Goal: Task Accomplishment & Management: Manage account settings

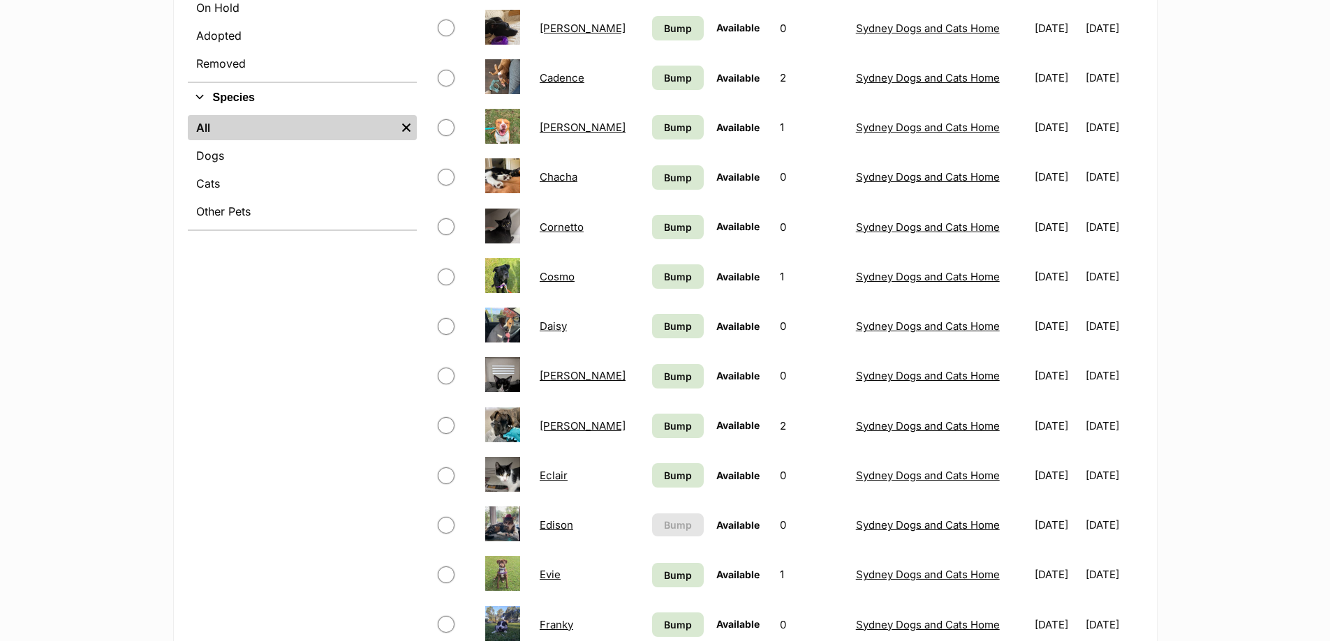
scroll to position [489, 0]
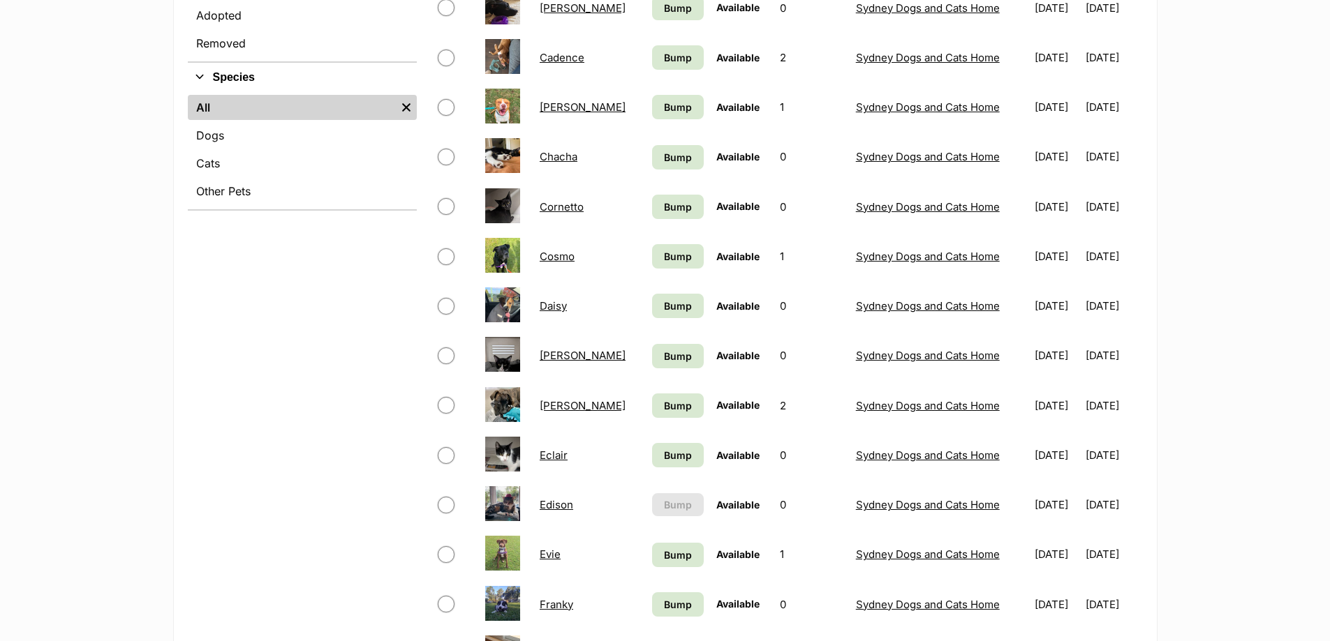
click at [545, 558] on link "Evie" at bounding box center [550, 554] width 21 height 13
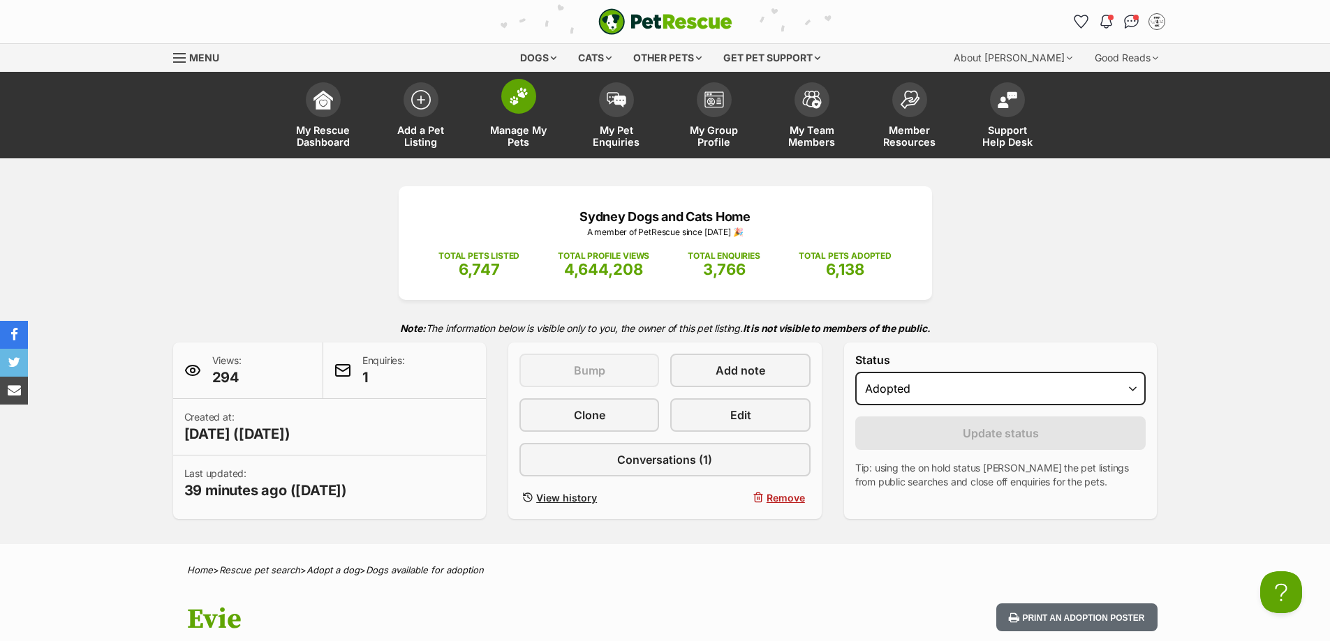
click at [516, 98] on img at bounding box center [519, 96] width 20 height 18
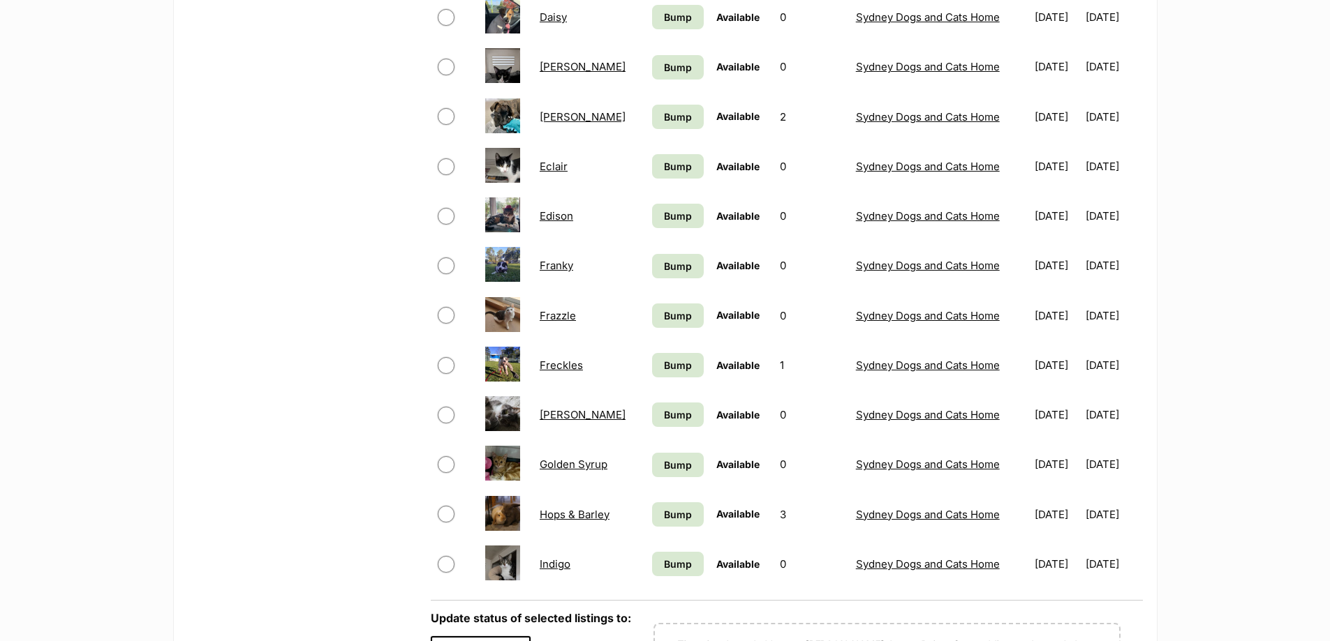
scroll to position [838, 0]
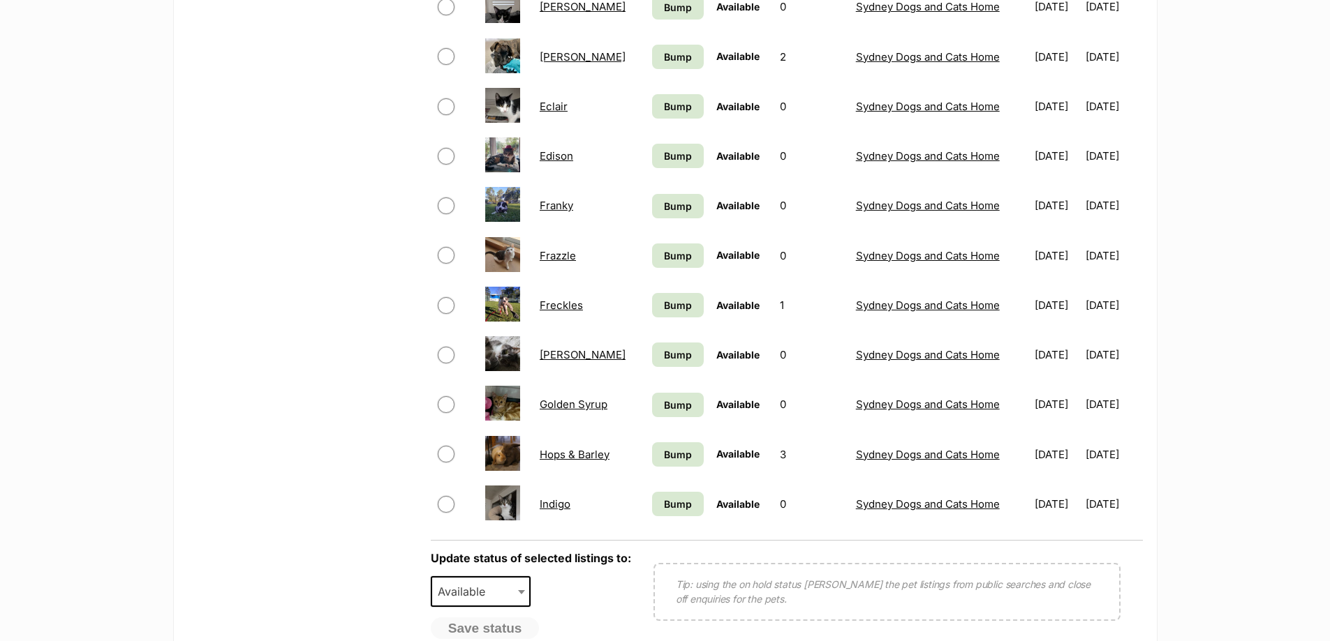
click at [574, 402] on link "Golden Syrup" at bounding box center [574, 404] width 68 height 13
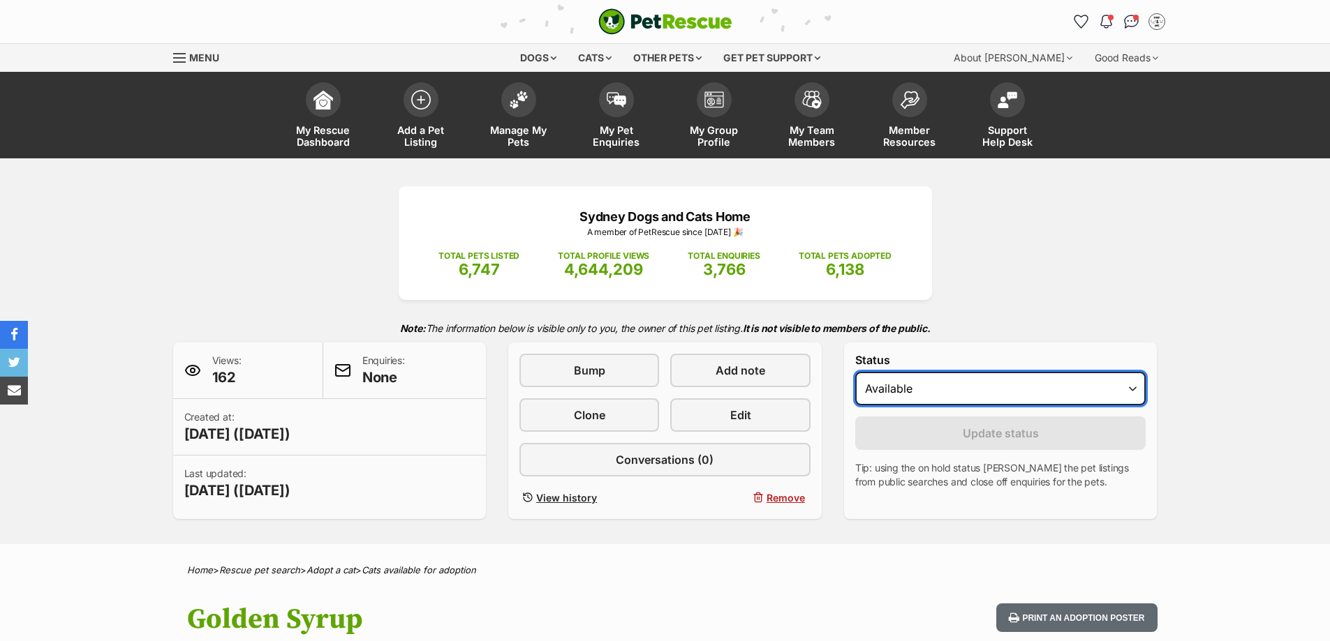
click at [940, 392] on select "Draft Available On hold Adopted" at bounding box center [1000, 389] width 291 height 34
select select "rehomed"
click at [855, 372] on select "Draft Available On hold Adopted" at bounding box center [1000, 389] width 291 height 34
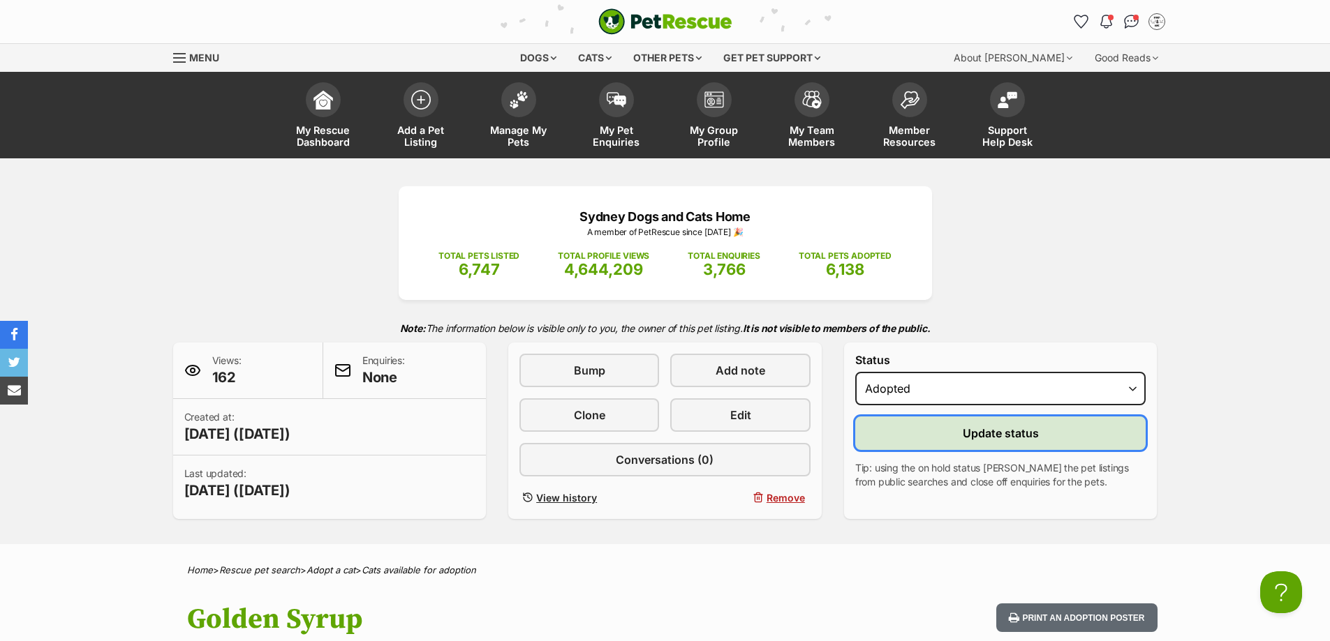
click at [939, 430] on button "Update status" at bounding box center [1000, 434] width 291 height 34
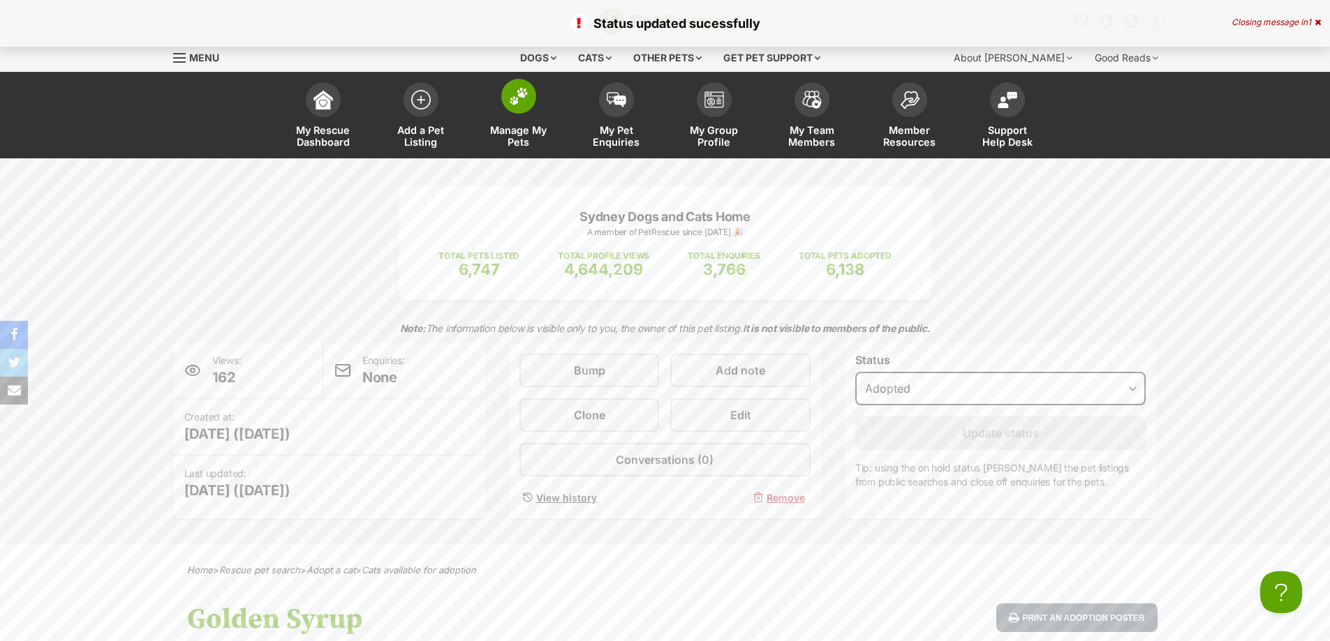
click at [523, 105] on img at bounding box center [519, 96] width 20 height 18
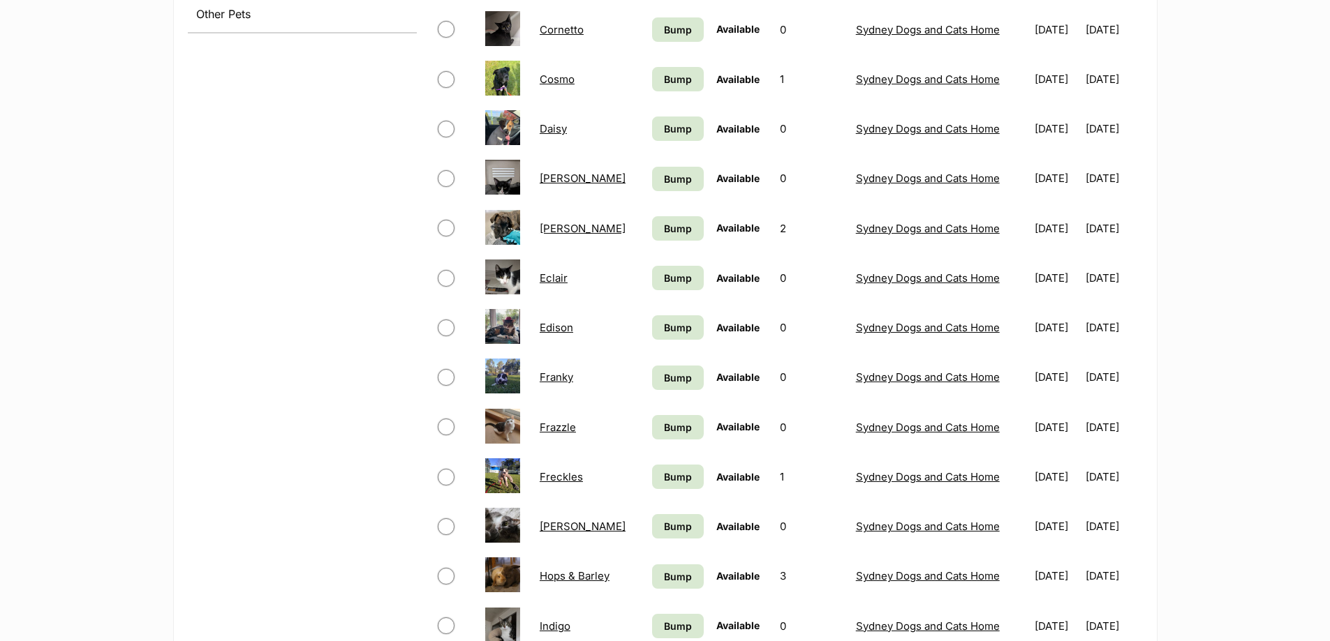
scroll to position [698, 0]
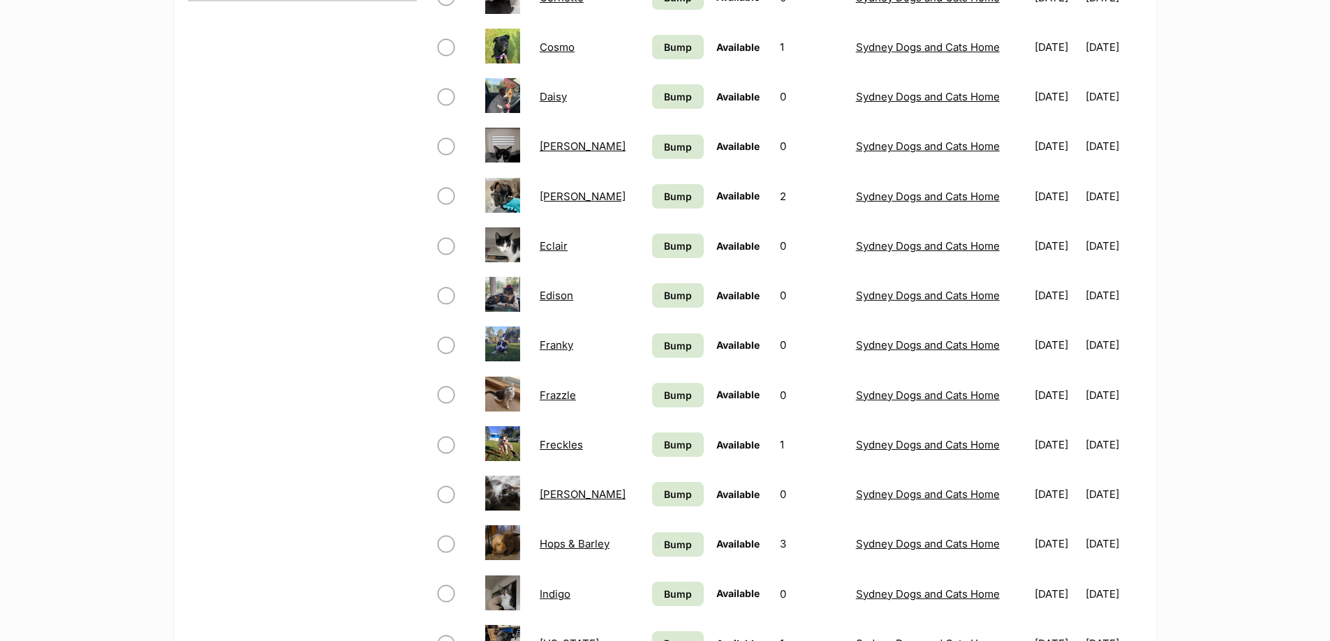
click at [544, 397] on link "Frazzle" at bounding box center [558, 395] width 36 height 13
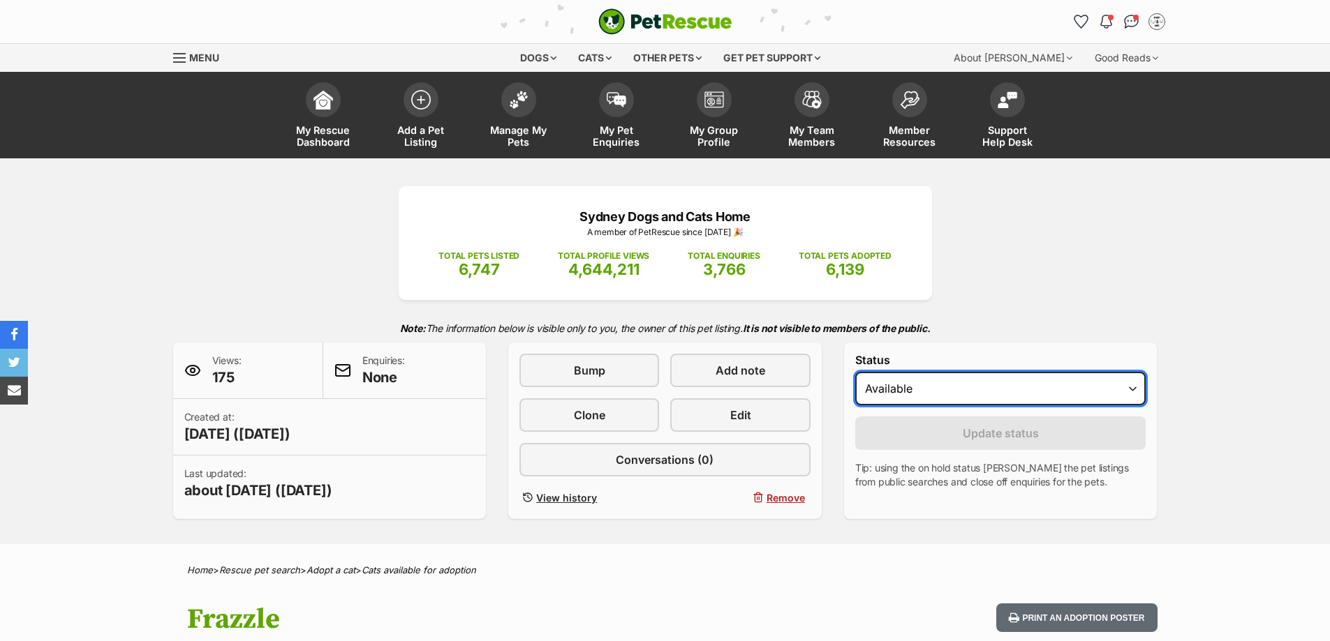
click at [918, 399] on select "Draft Available On hold Adopted" at bounding box center [1000, 389] width 291 height 34
select select "rehomed"
click at [855, 372] on select "Draft Available On hold Adopted" at bounding box center [1000, 389] width 291 height 34
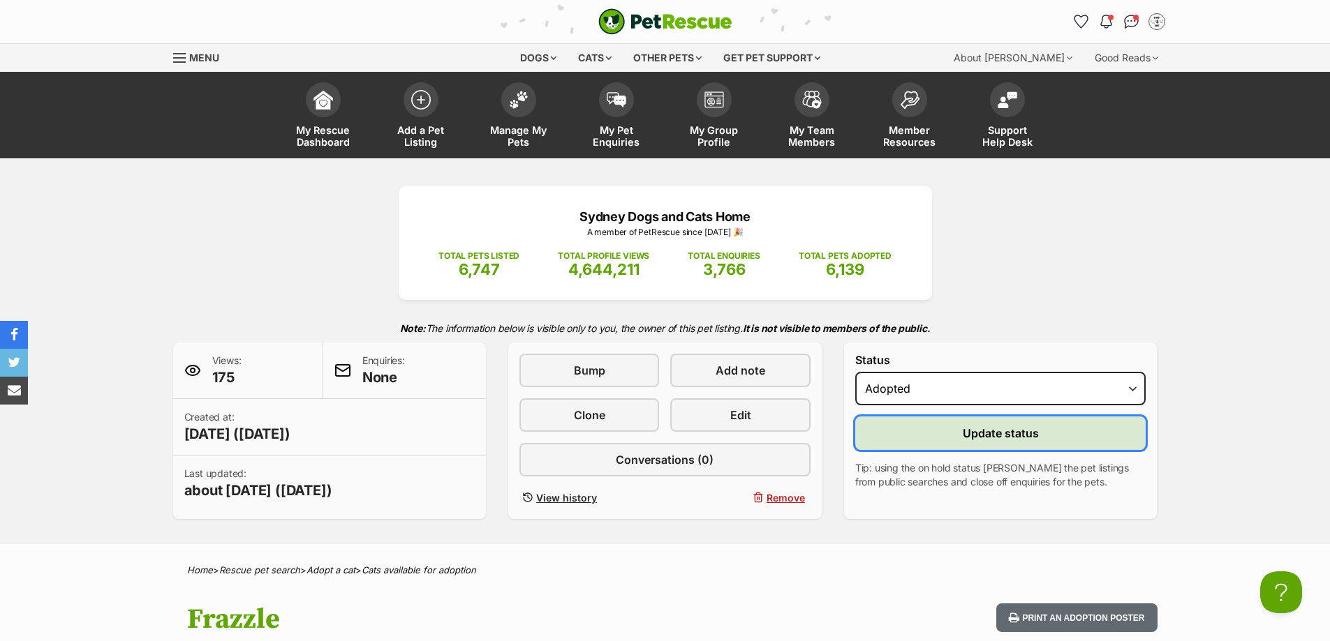
click at [924, 422] on button "Update status" at bounding box center [1000, 434] width 291 height 34
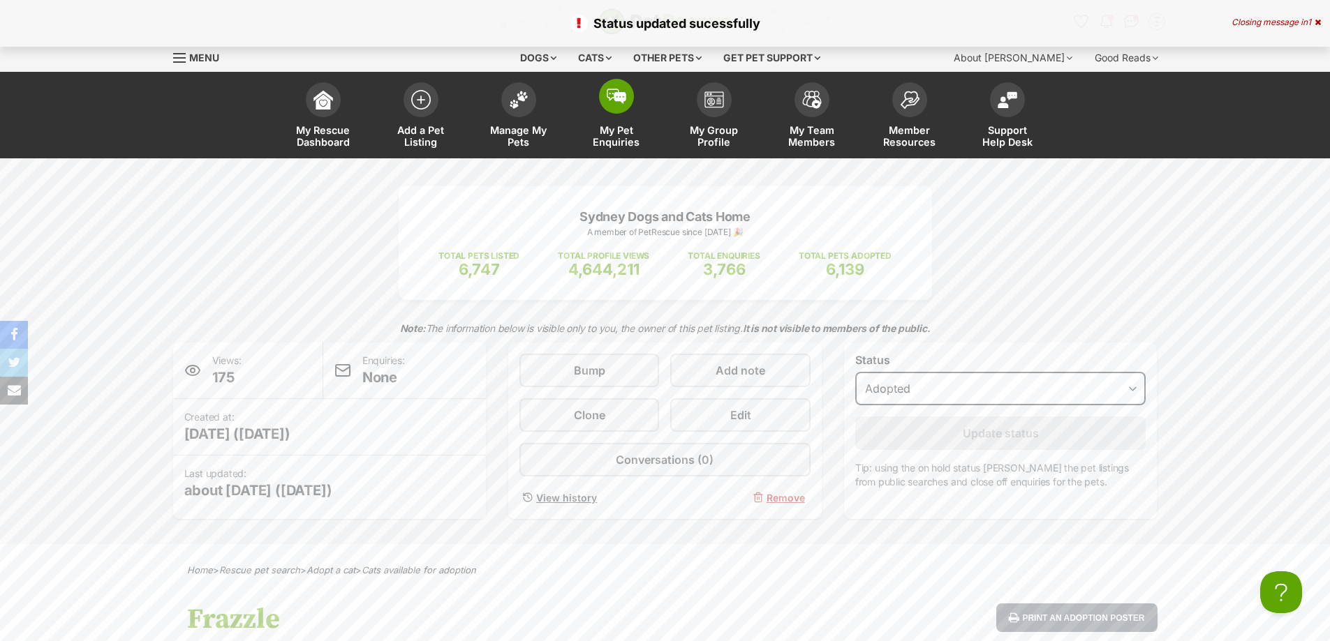
click at [621, 113] on span at bounding box center [616, 96] width 35 height 35
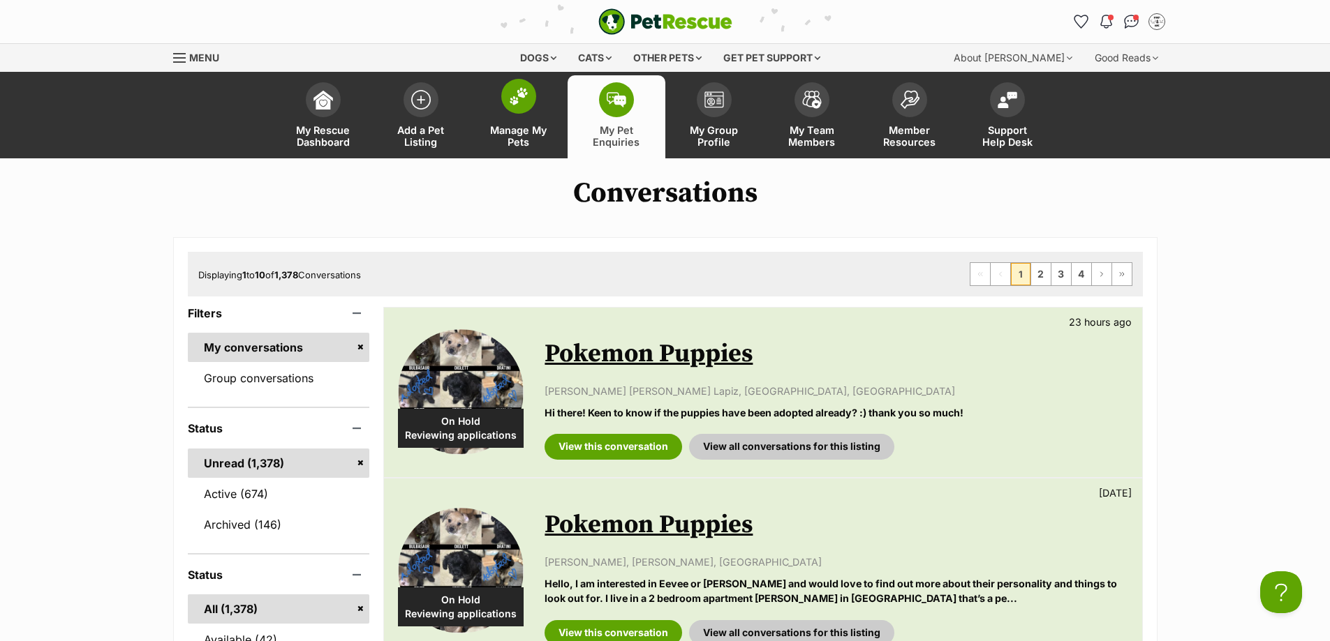
click at [527, 116] on link "Manage My Pets" at bounding box center [519, 116] width 98 height 83
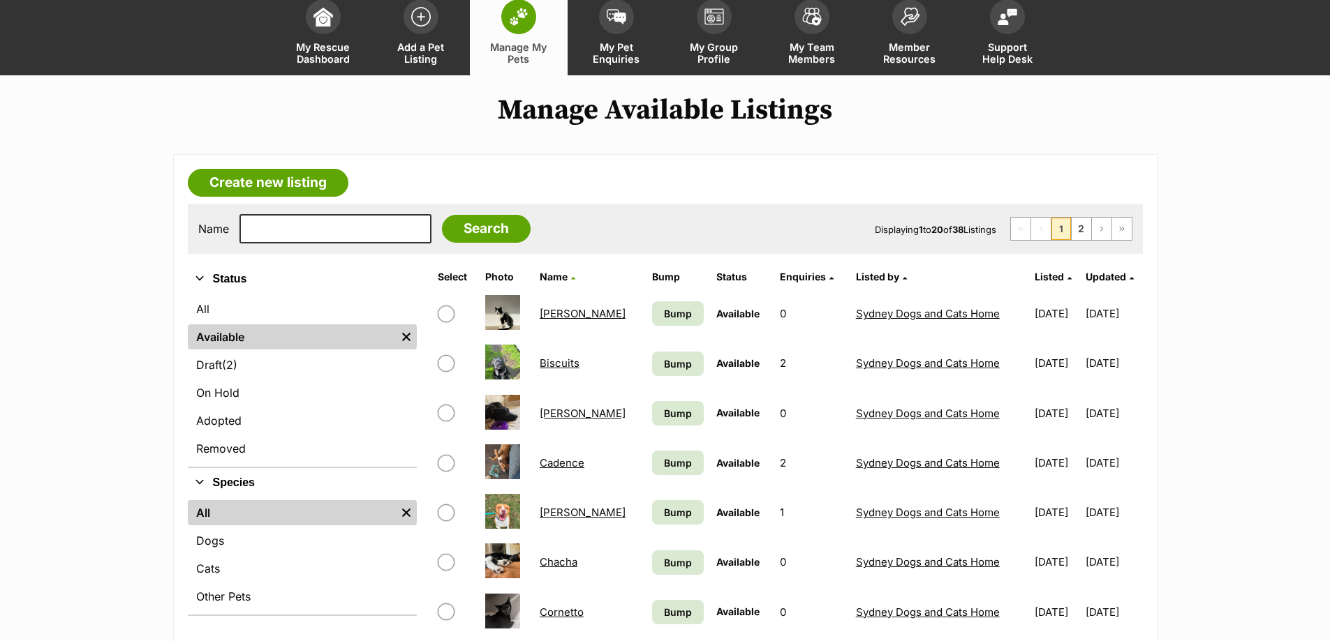
scroll to position [279, 0]
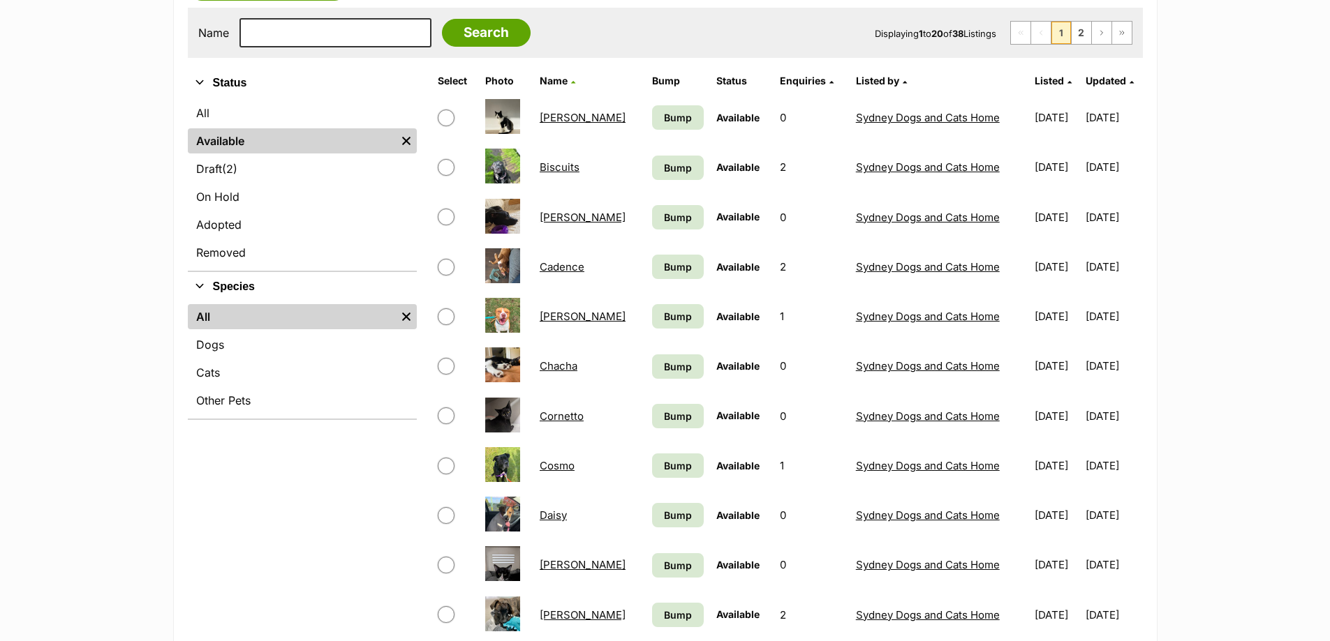
click at [558, 271] on link "Cadence" at bounding box center [562, 266] width 45 height 13
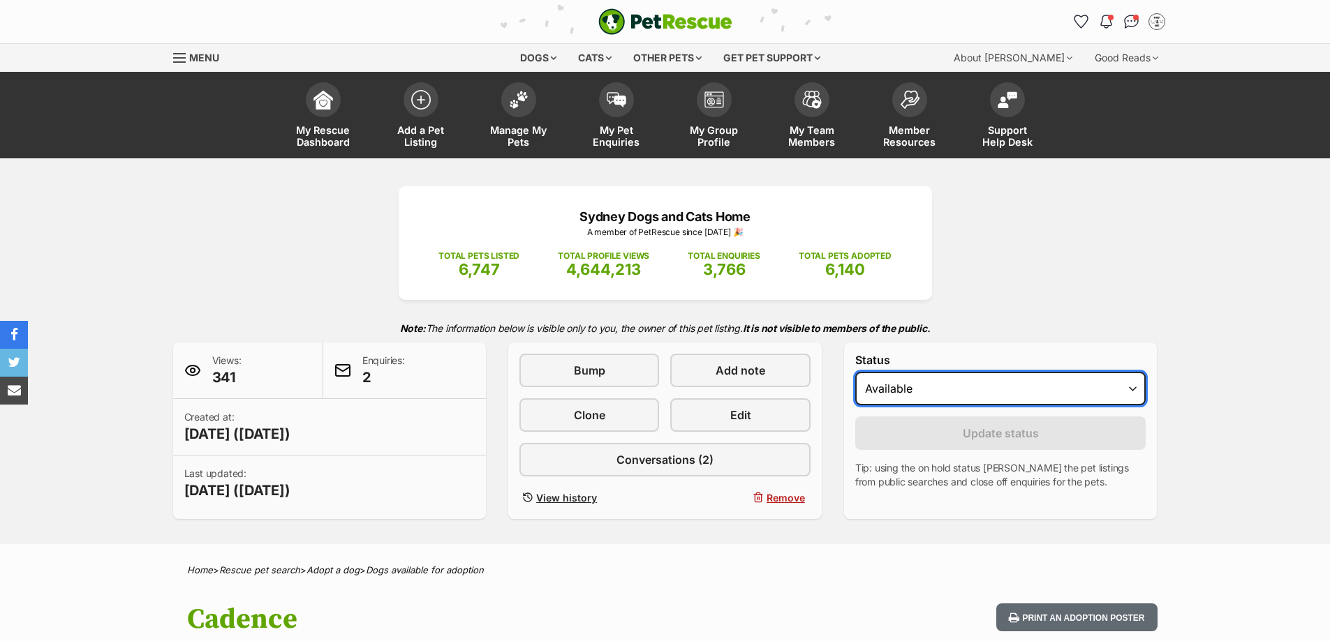
click at [963, 394] on select "Draft - not available as listing has enquires Available On hold Adopted" at bounding box center [1000, 389] width 291 height 34
select select "rehomed"
click at [855, 372] on select "Draft - not available as listing has enquires Available On hold Adopted" at bounding box center [1000, 389] width 291 height 34
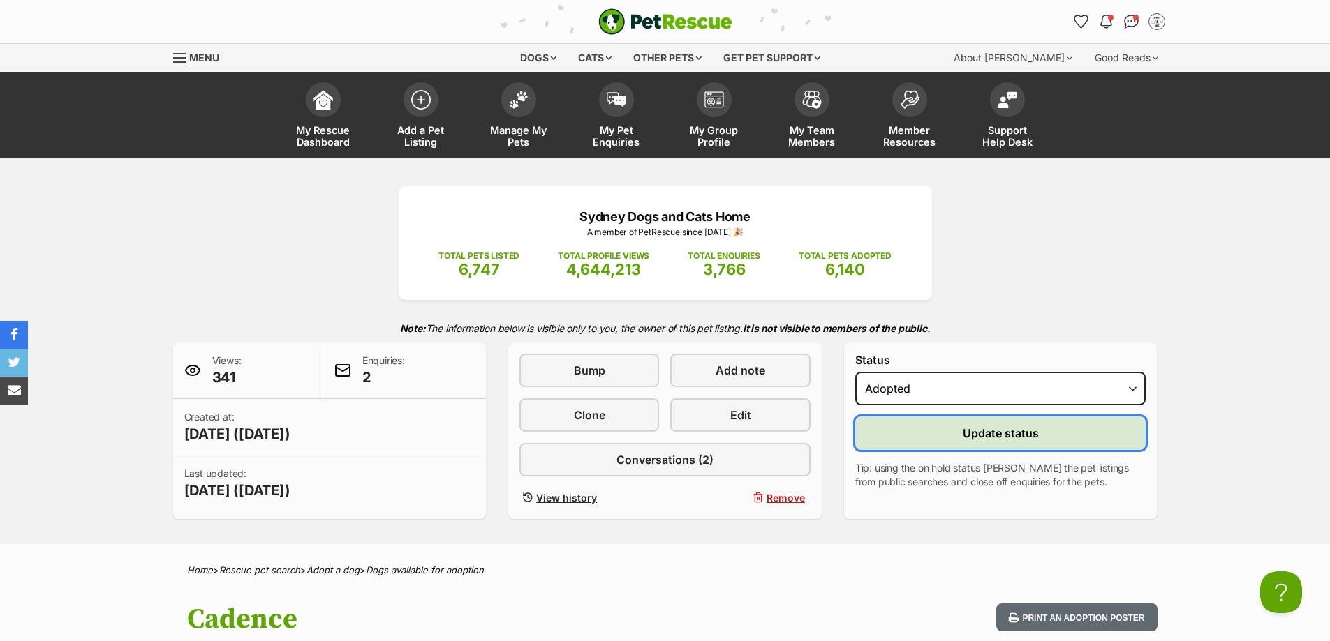
click at [944, 443] on button "Update status" at bounding box center [1000, 434] width 291 height 34
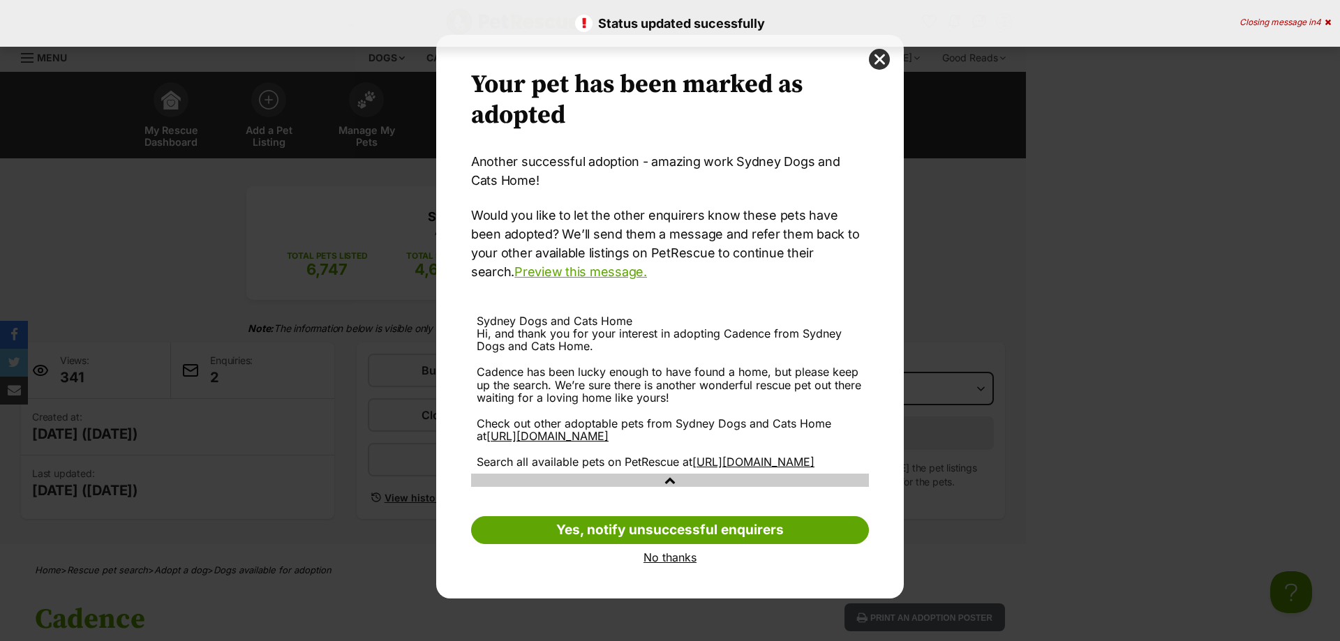
click at [685, 564] on link "No thanks" at bounding box center [670, 557] width 398 height 13
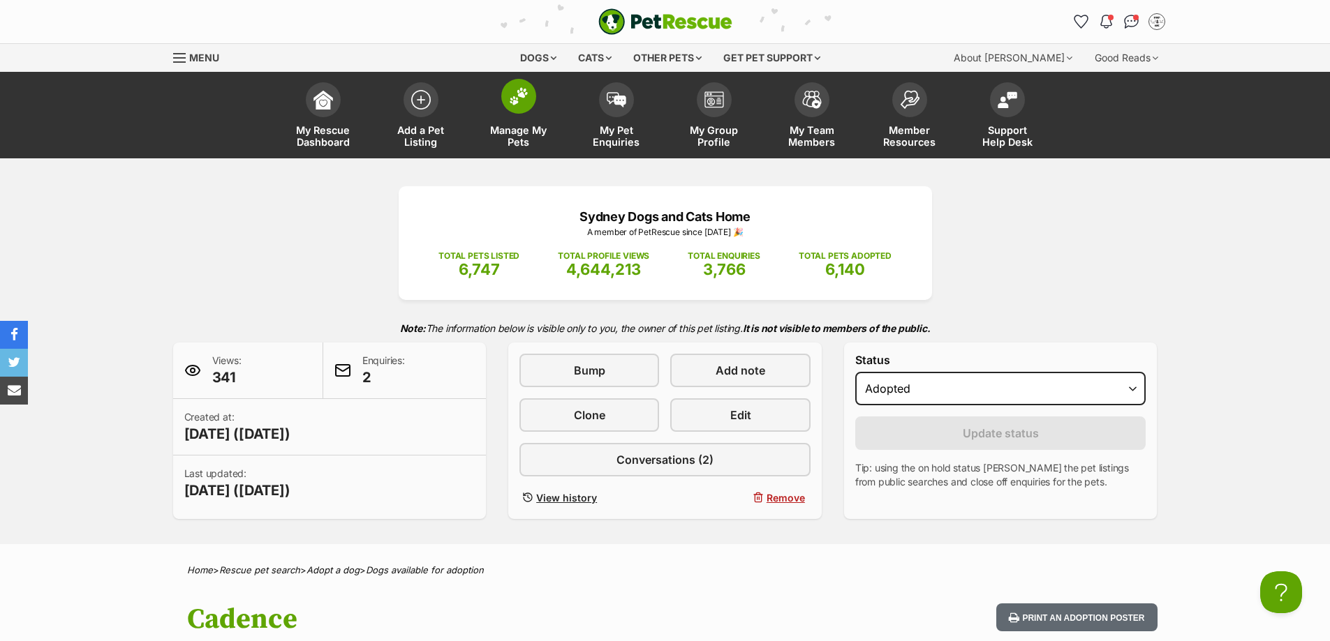
click at [521, 103] on img at bounding box center [519, 96] width 20 height 18
click at [520, 91] on img at bounding box center [519, 96] width 20 height 18
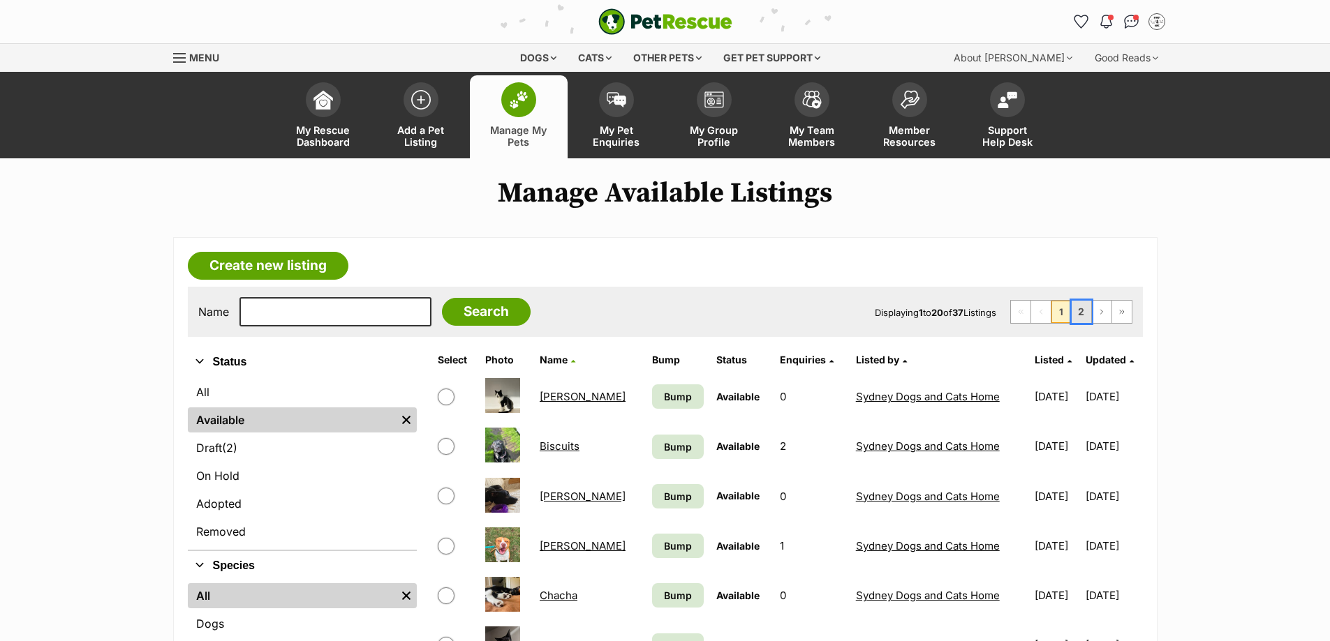
click at [1078, 304] on link "2" at bounding box center [1081, 312] width 20 height 22
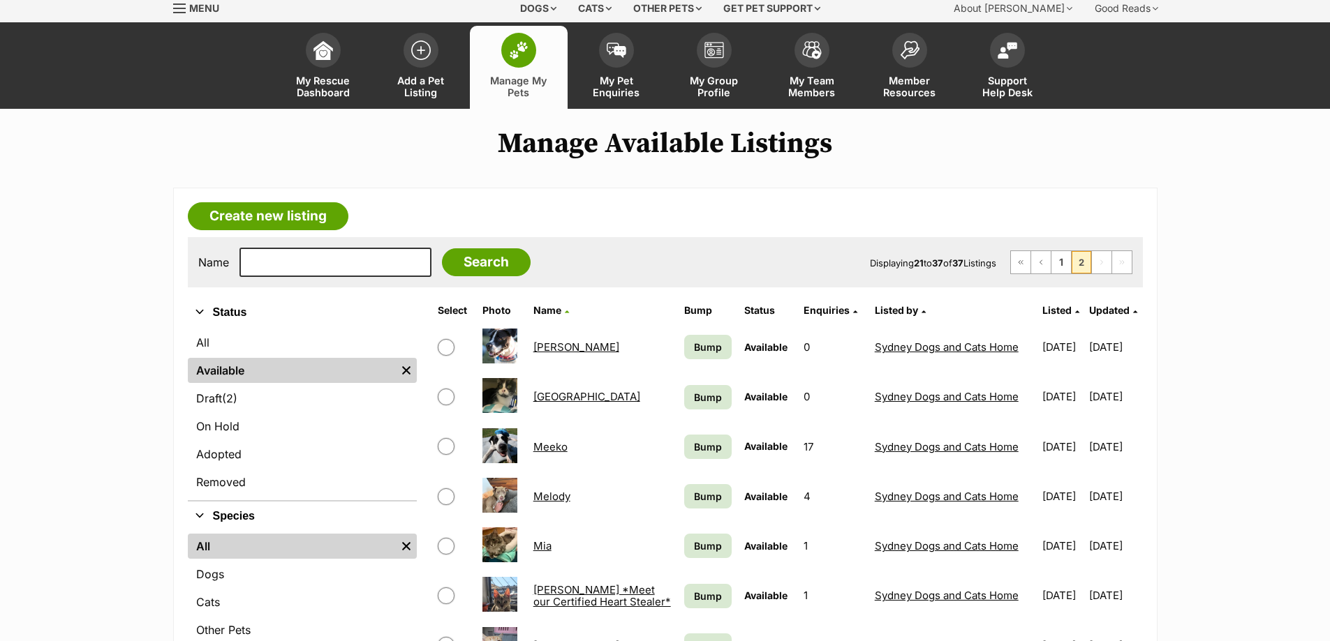
scroll to position [70, 0]
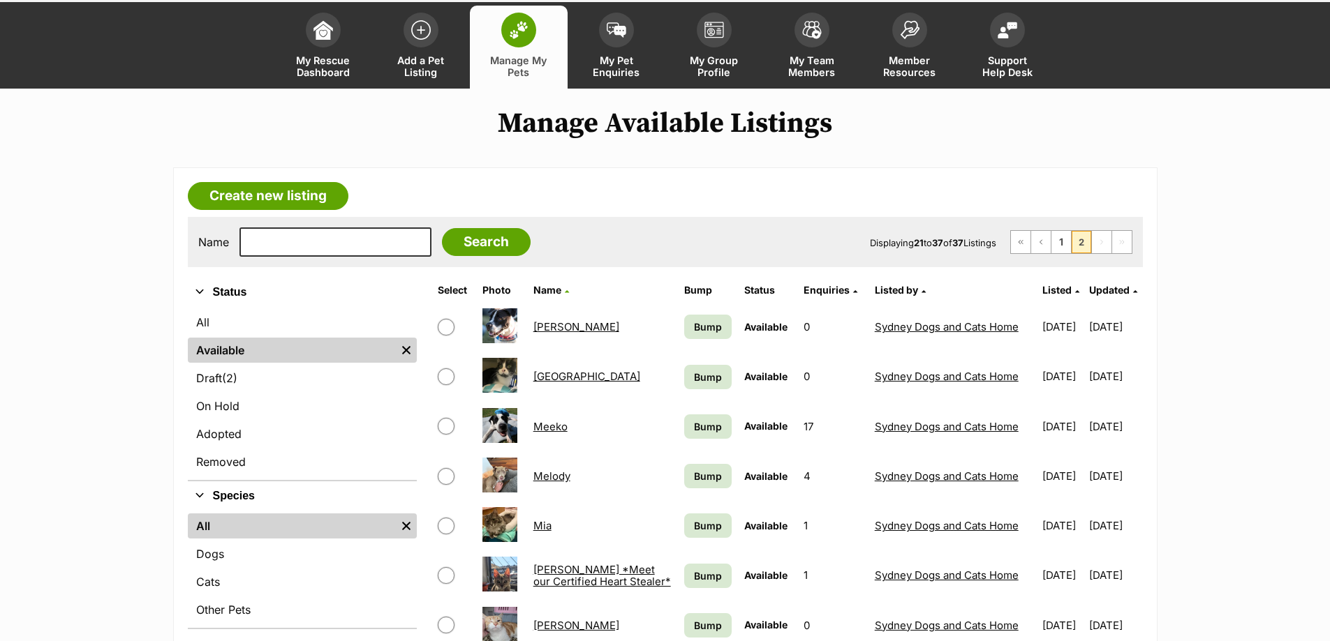
click at [534, 526] on link "Mia" at bounding box center [542, 525] width 18 height 13
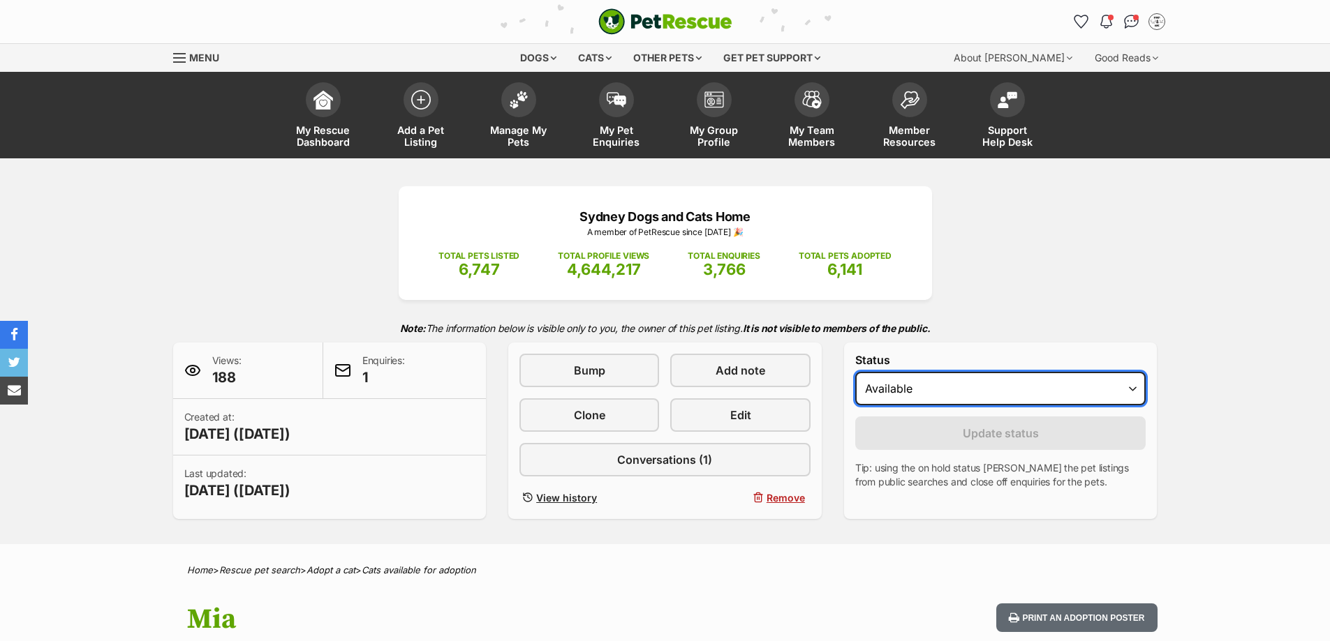
click at [891, 390] on select "Draft - not available as listing has enquires Available On hold Adopted" at bounding box center [1000, 389] width 291 height 34
select select "rehomed"
click at [855, 372] on select "Draft - not available as listing has enquires Available On hold Adopted" at bounding box center [1000, 389] width 291 height 34
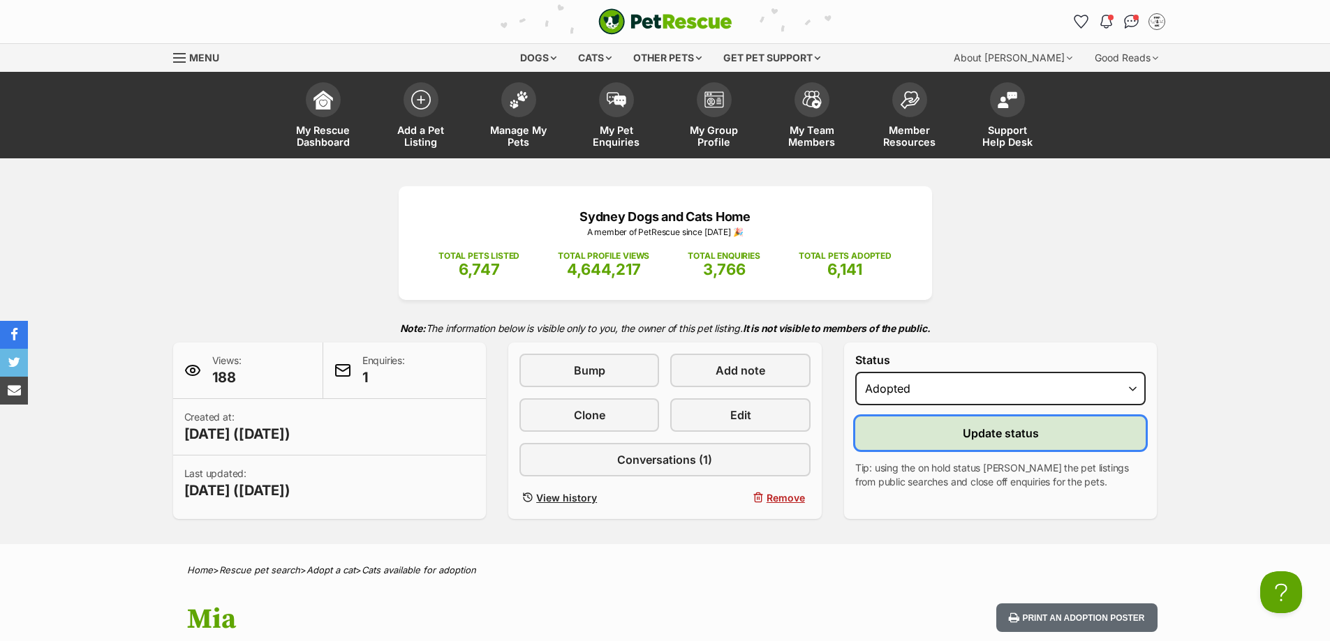
click at [926, 437] on button "Update status" at bounding box center [1000, 434] width 291 height 34
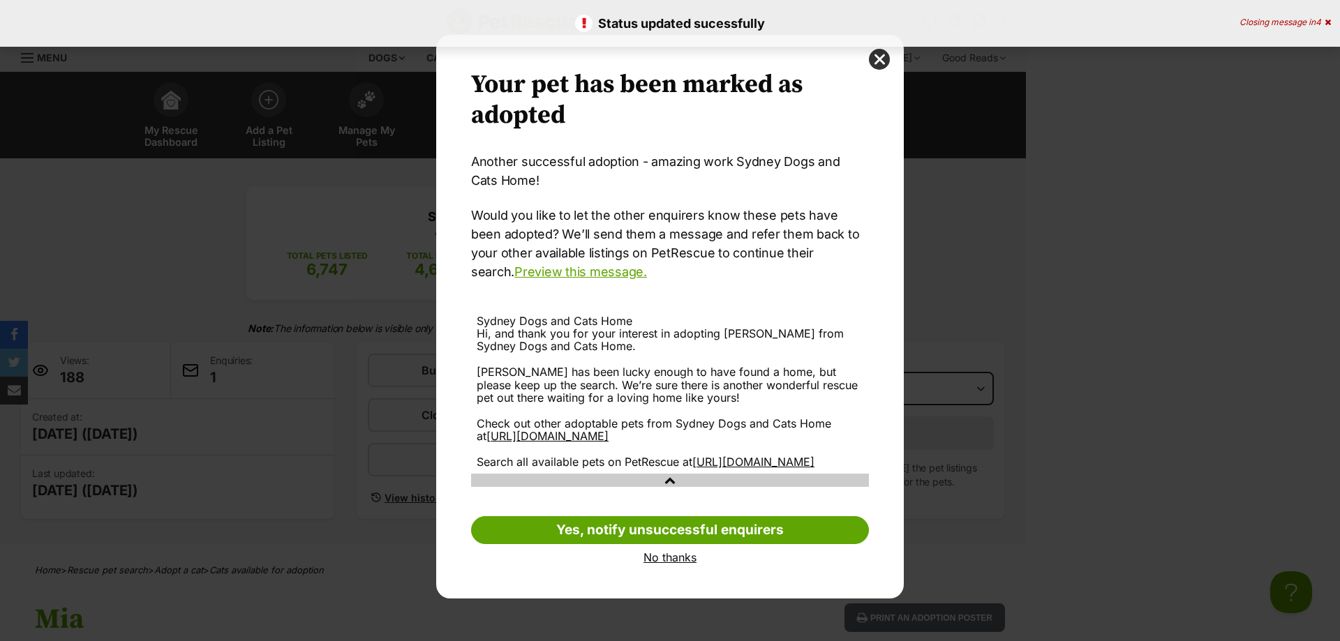
click at [683, 564] on link "No thanks" at bounding box center [670, 557] width 398 height 13
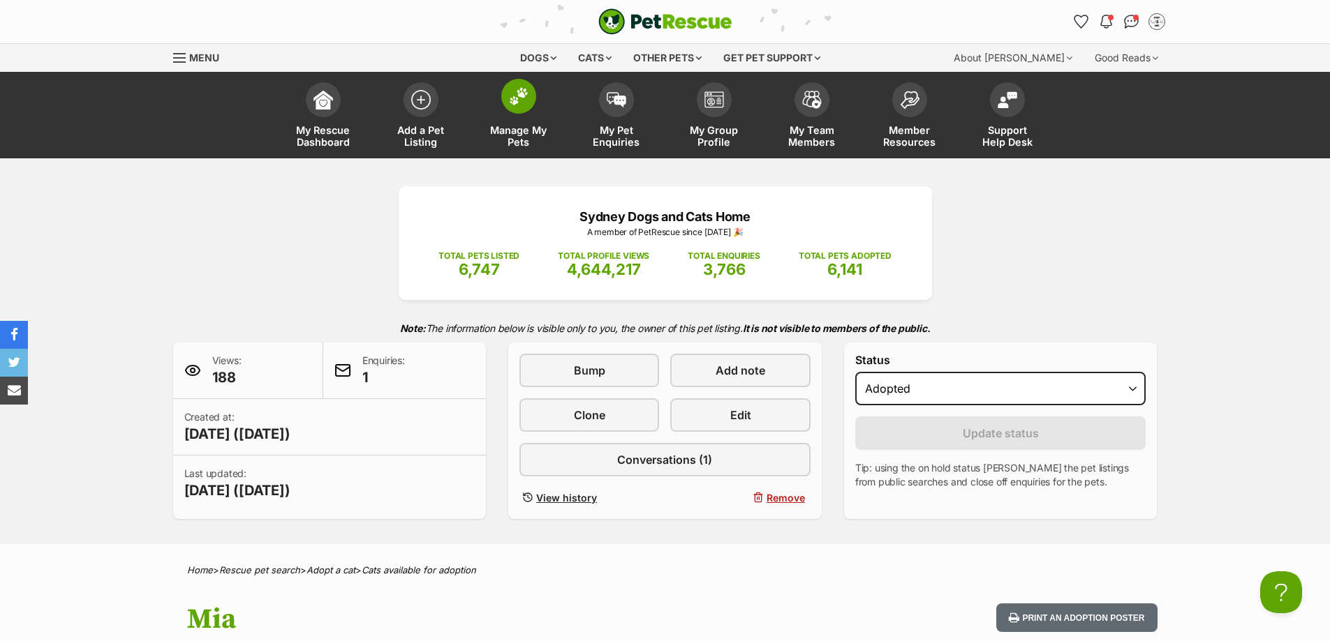
click at [497, 121] on link "Manage My Pets" at bounding box center [519, 116] width 98 height 83
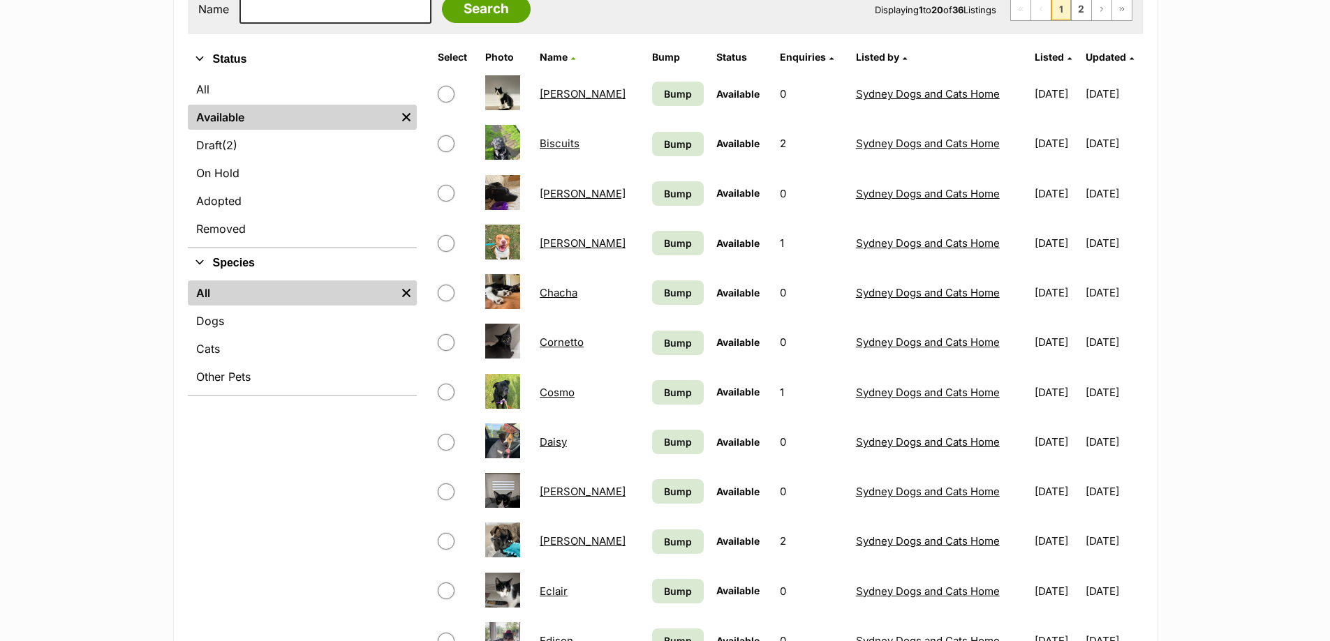
scroll to position [140, 0]
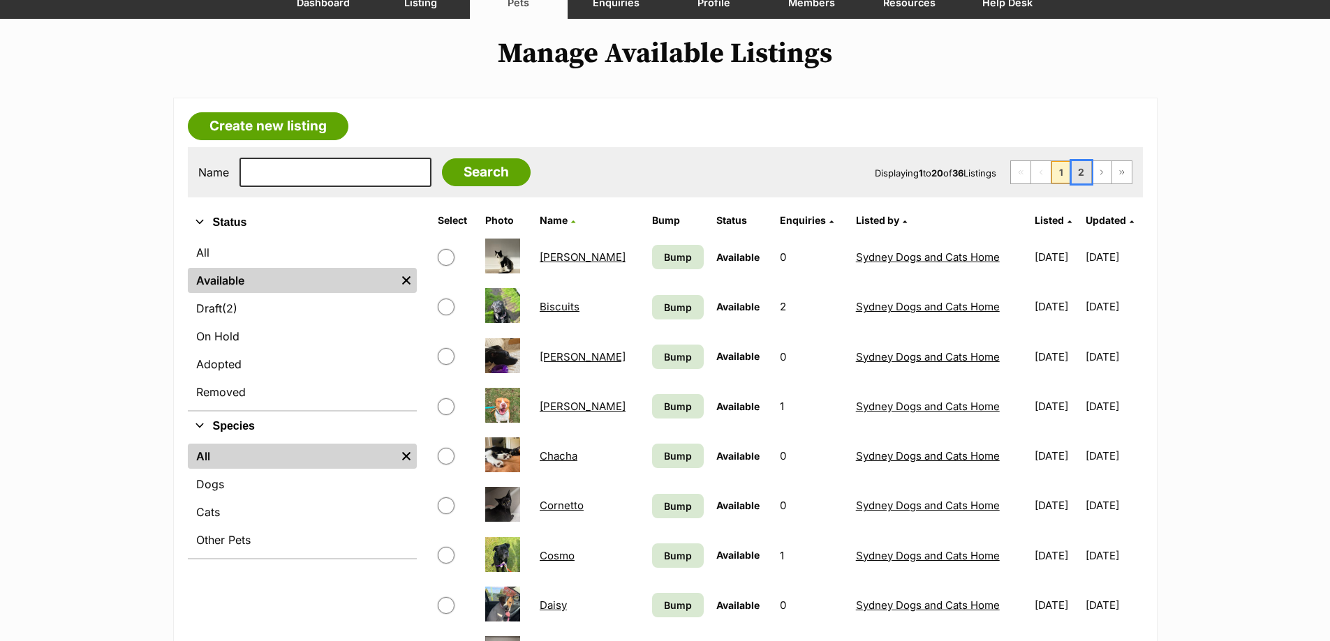
click at [1078, 173] on link "2" at bounding box center [1081, 172] width 20 height 22
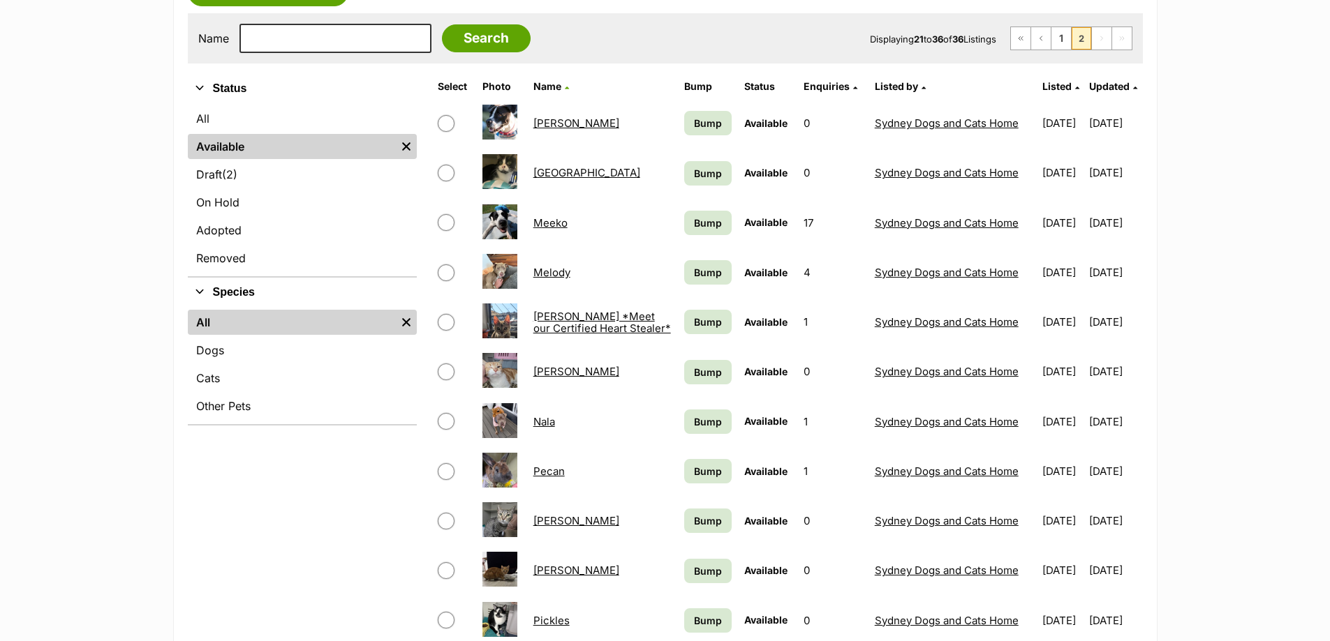
scroll to position [279, 0]
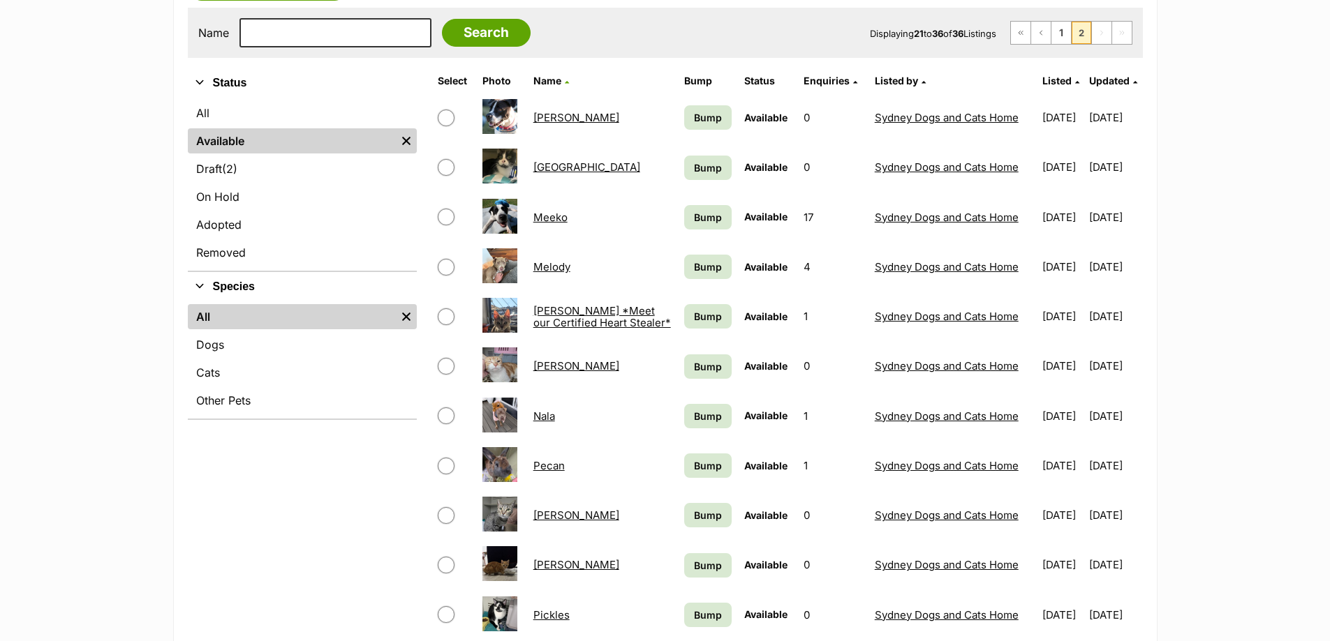
click at [560, 366] on link "[PERSON_NAME]" at bounding box center [576, 365] width 86 height 13
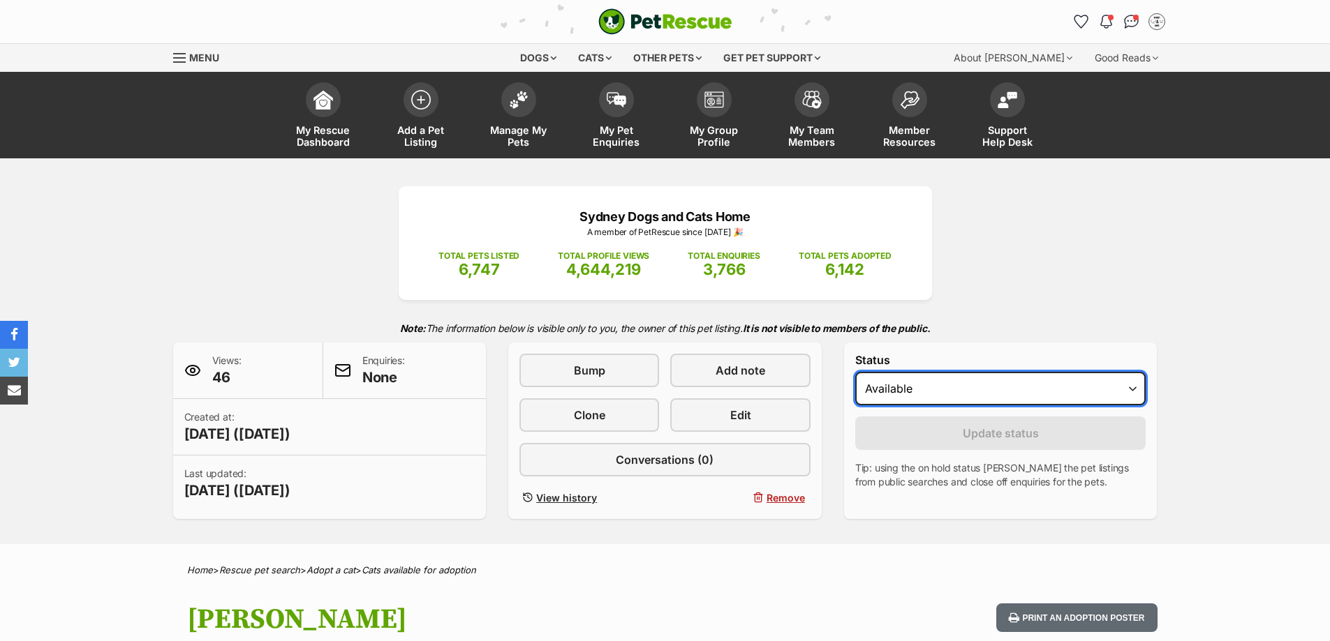
click at [914, 387] on select "Draft Available On hold Adopted" at bounding box center [1000, 389] width 291 height 34
select select "rehomed"
click at [855, 372] on select "Draft Available On hold Adopted" at bounding box center [1000, 389] width 291 height 34
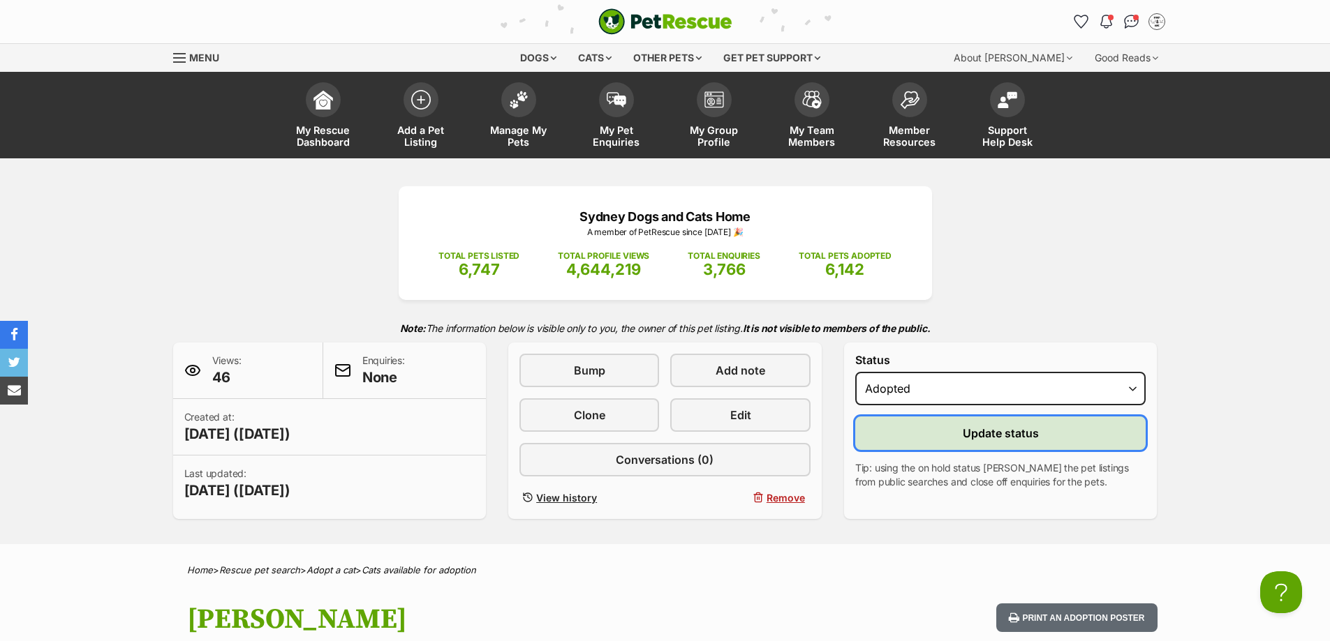
click at [900, 431] on button "Update status" at bounding box center [1000, 434] width 291 height 34
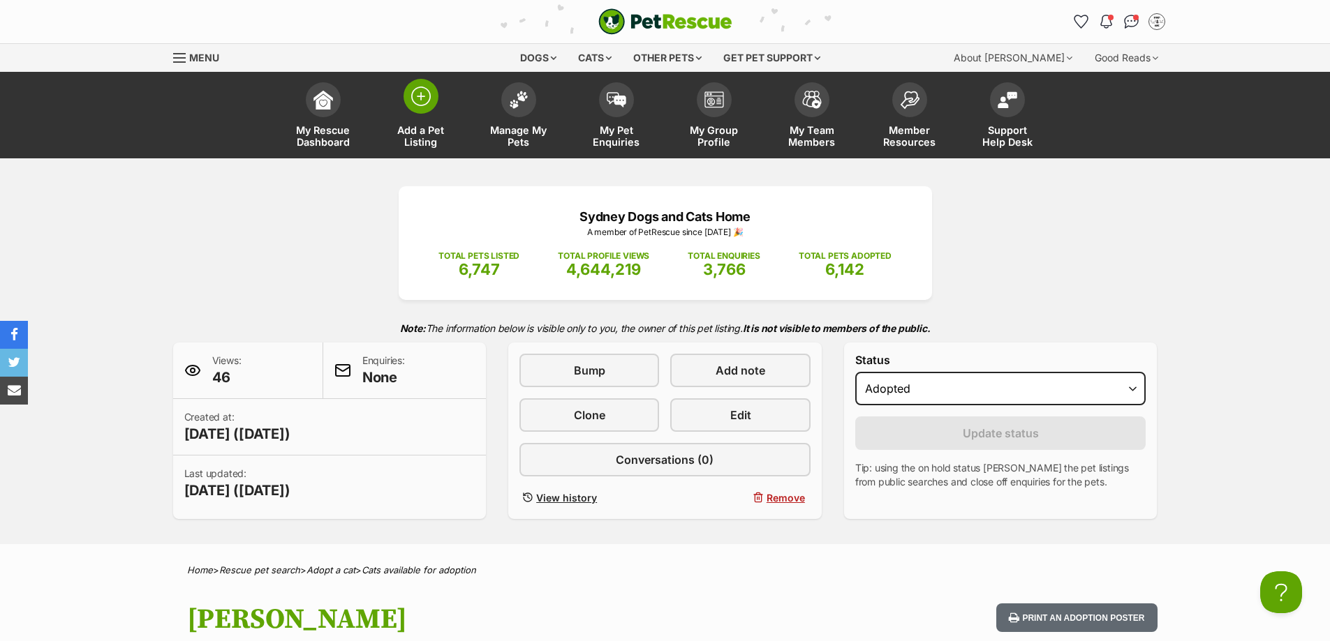
click at [424, 104] on img at bounding box center [421, 97] width 20 height 20
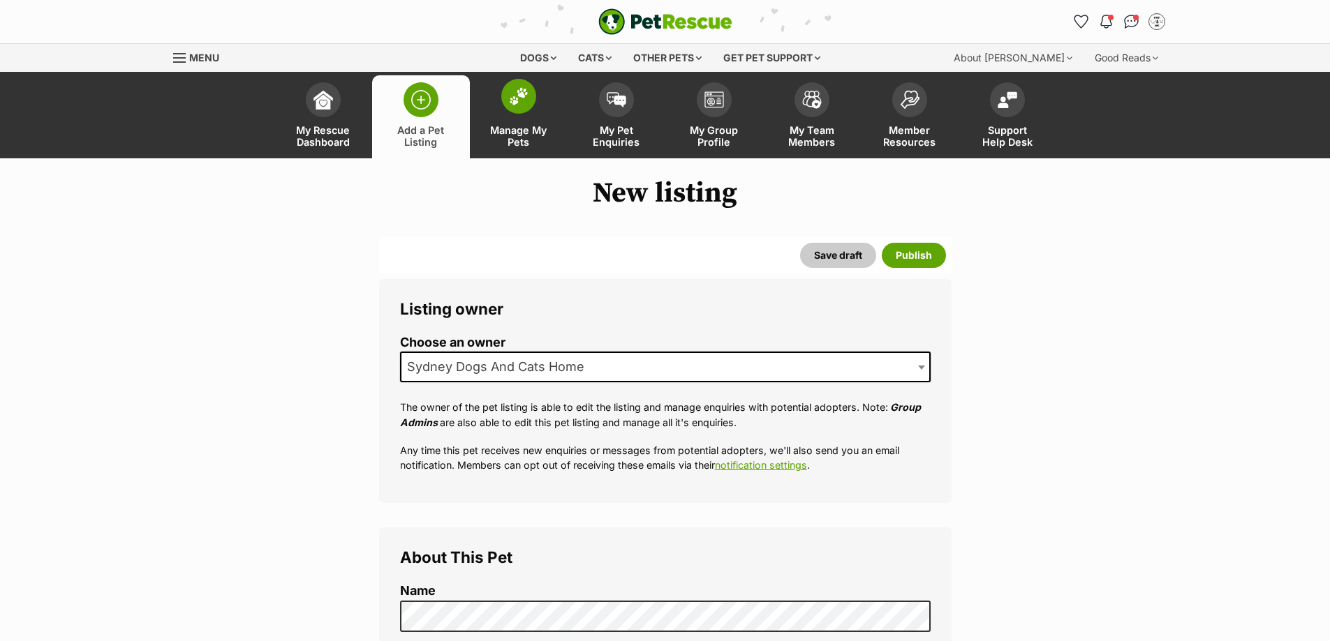
click at [506, 116] on link "Manage My Pets" at bounding box center [519, 116] width 98 height 83
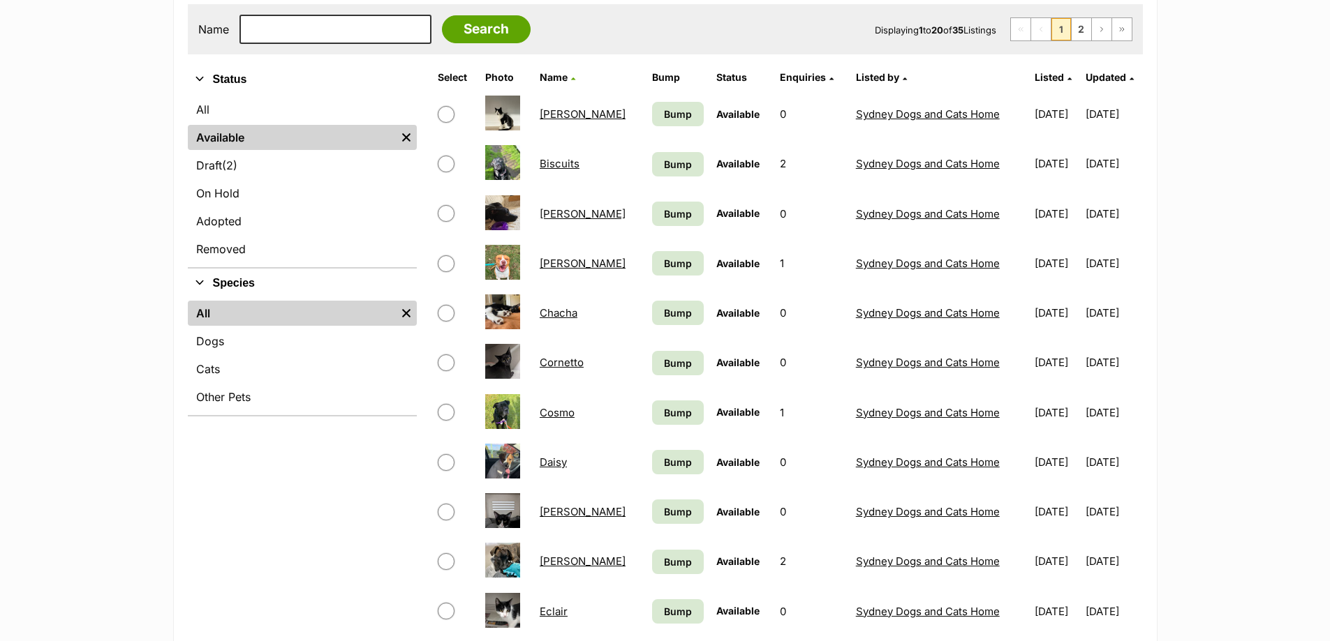
scroll to position [140, 0]
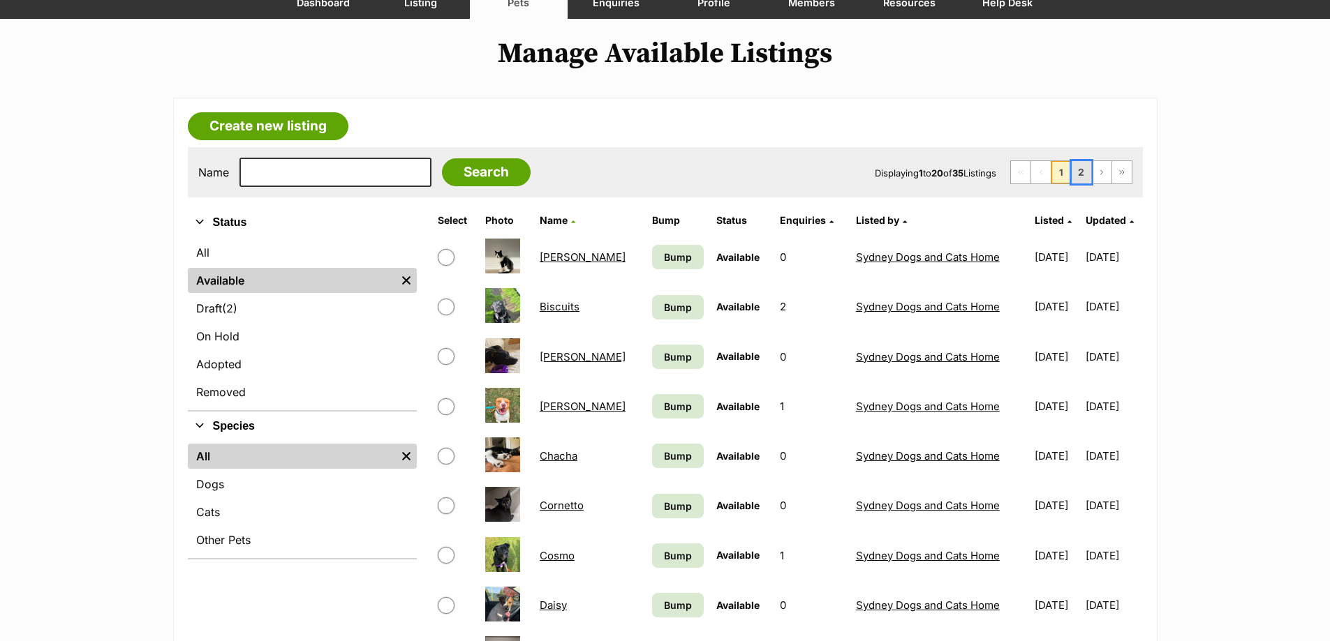
click at [1084, 169] on link "2" at bounding box center [1081, 172] width 20 height 22
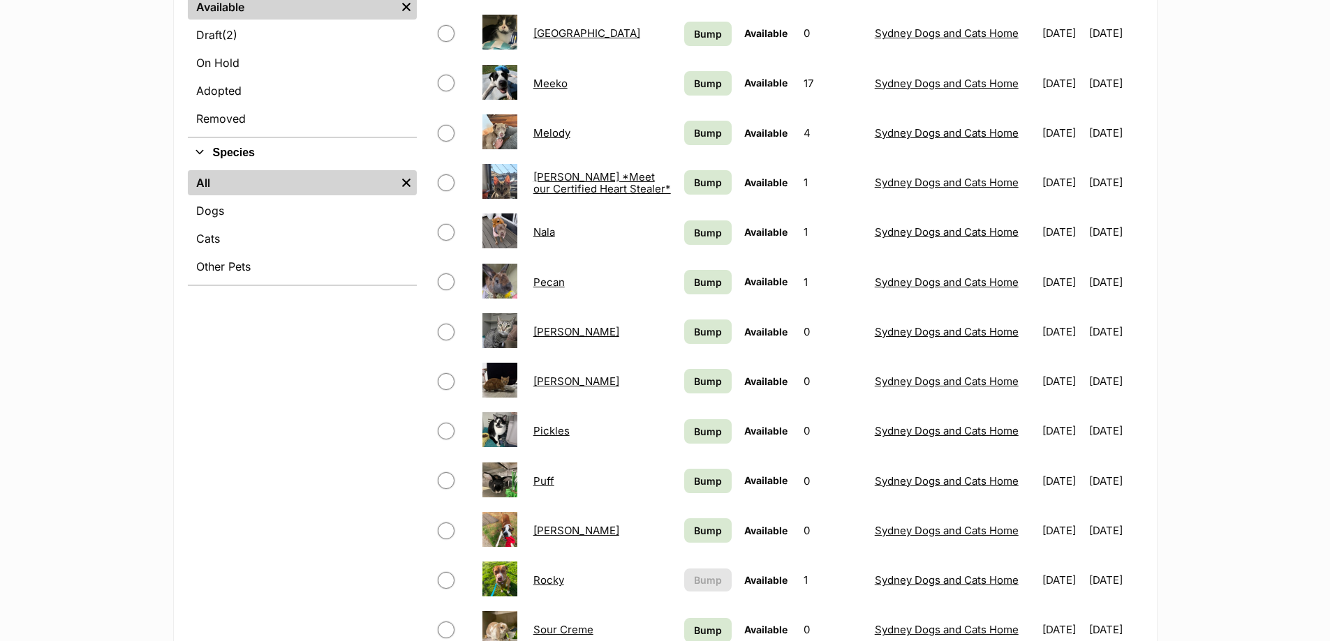
scroll to position [489, 0]
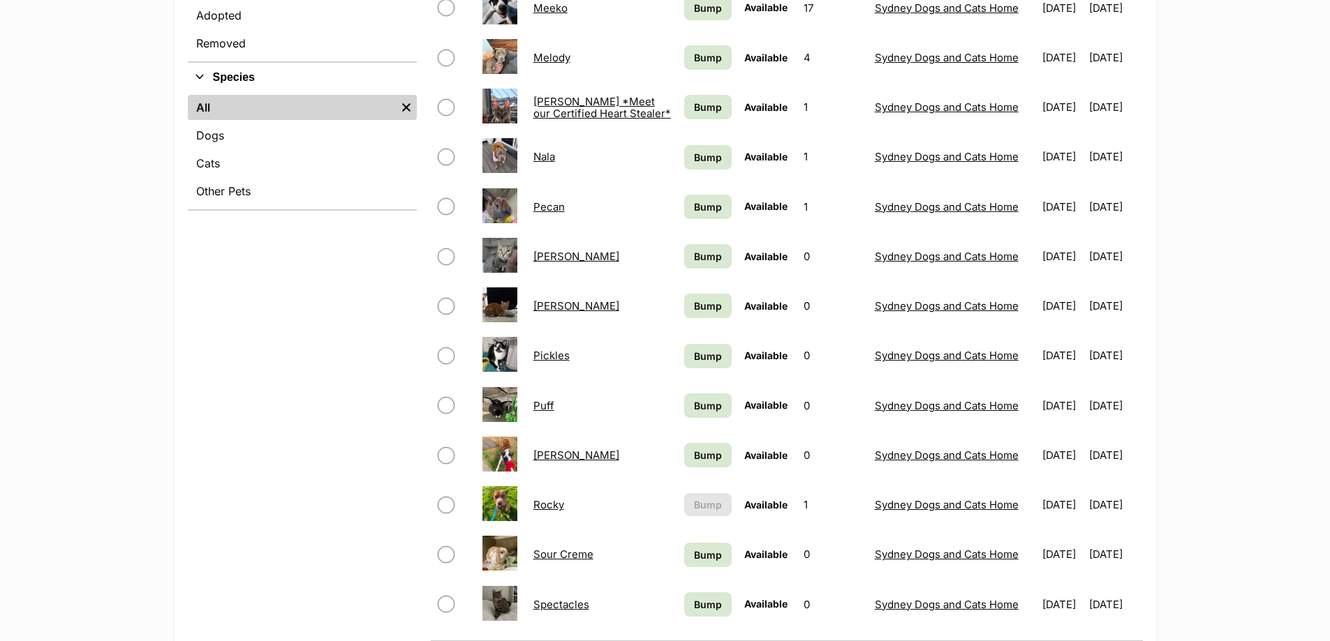
click at [584, 553] on link "Sour Creme" at bounding box center [563, 554] width 60 height 13
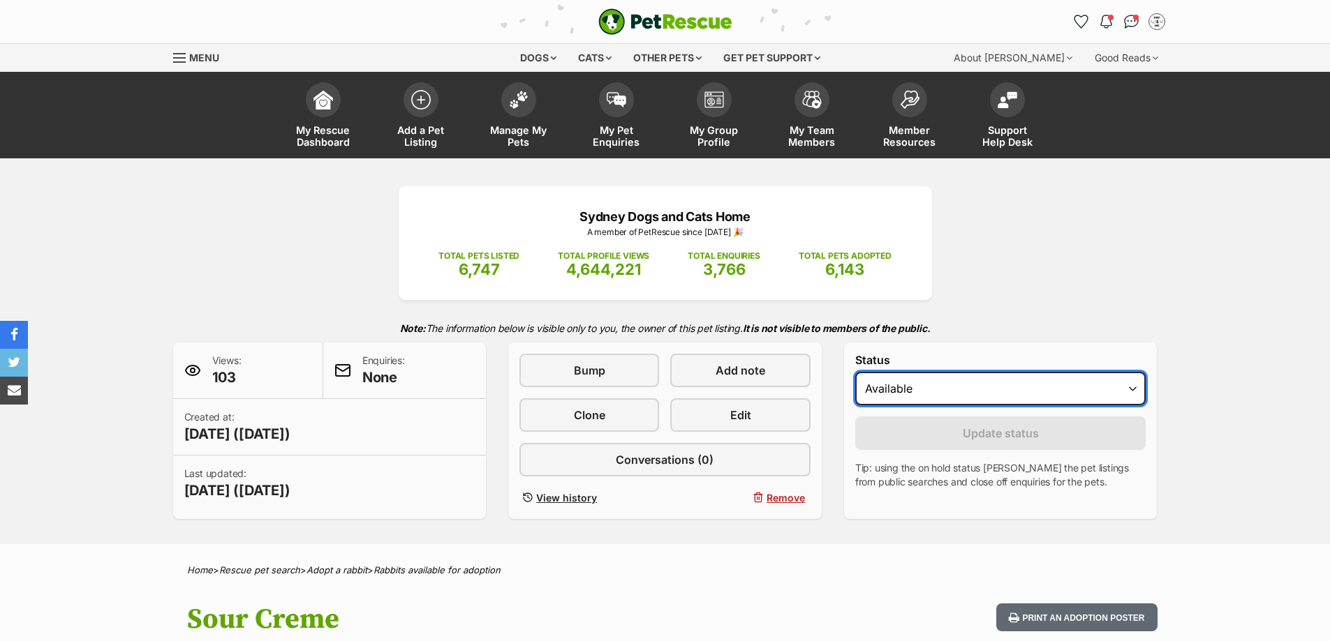
click at [908, 394] on select "Draft Available On hold Adopted" at bounding box center [1000, 389] width 291 height 34
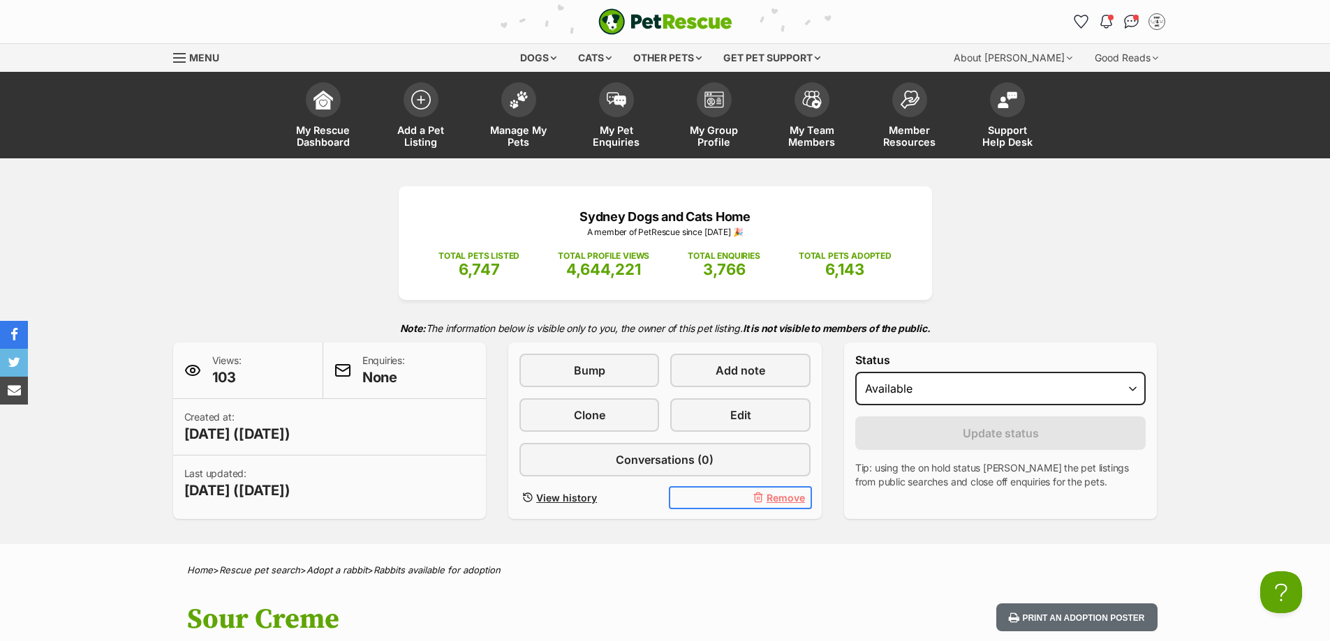
click at [795, 500] on span "Remove" at bounding box center [785, 498] width 38 height 15
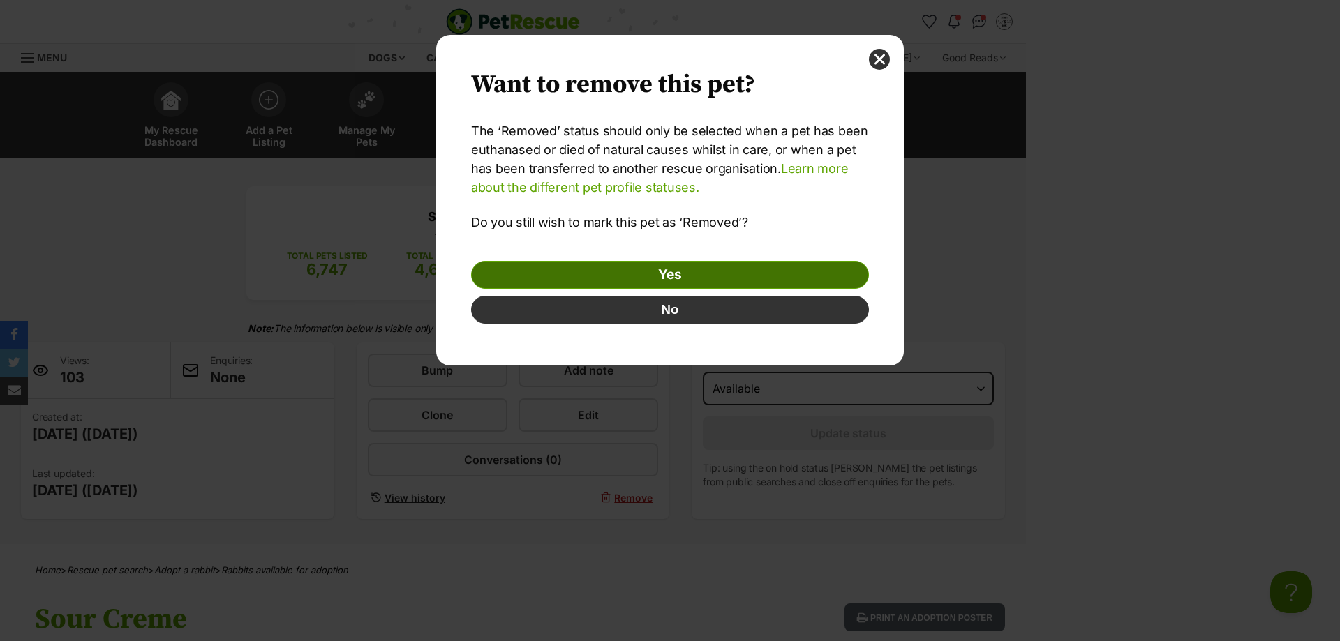
click at [640, 274] on link "Yes" at bounding box center [670, 275] width 398 height 28
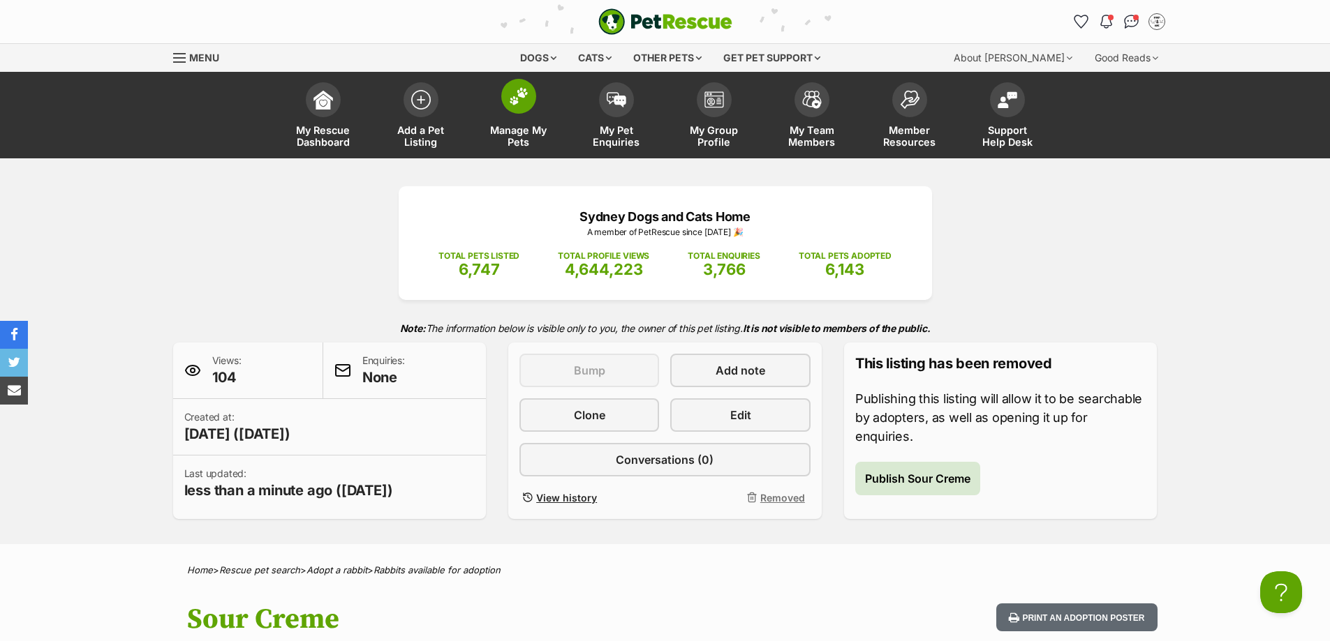
click at [518, 103] on img at bounding box center [519, 96] width 20 height 18
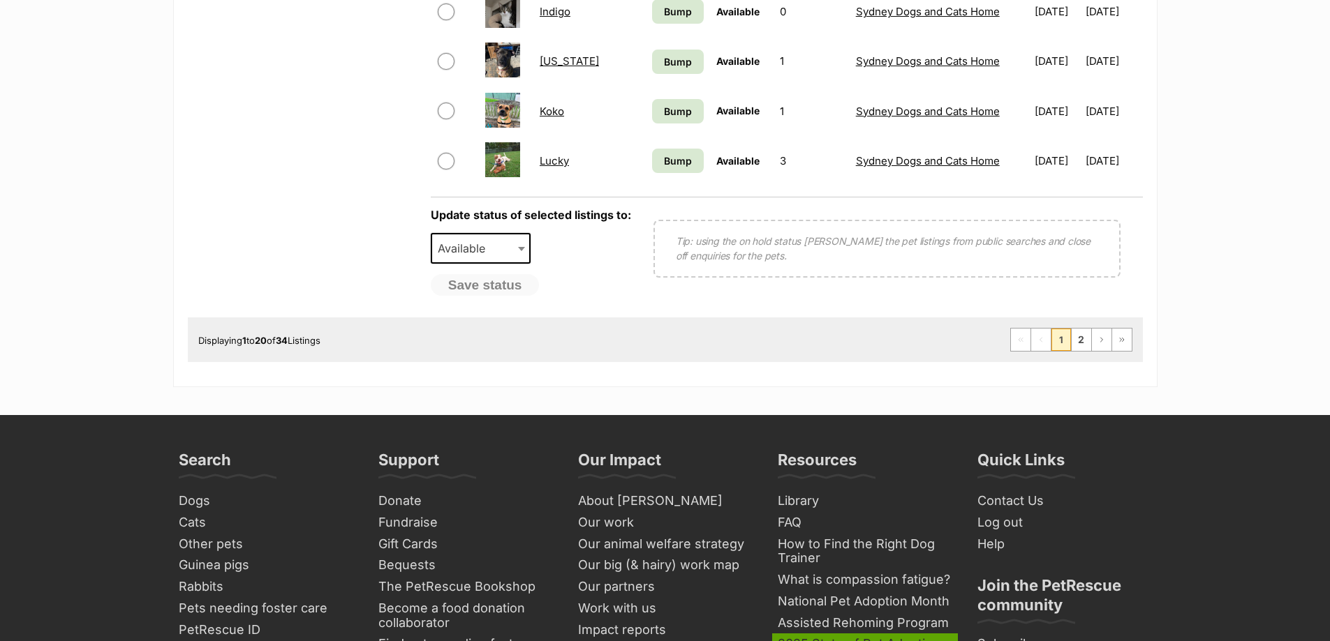
scroll to position [1326, 0]
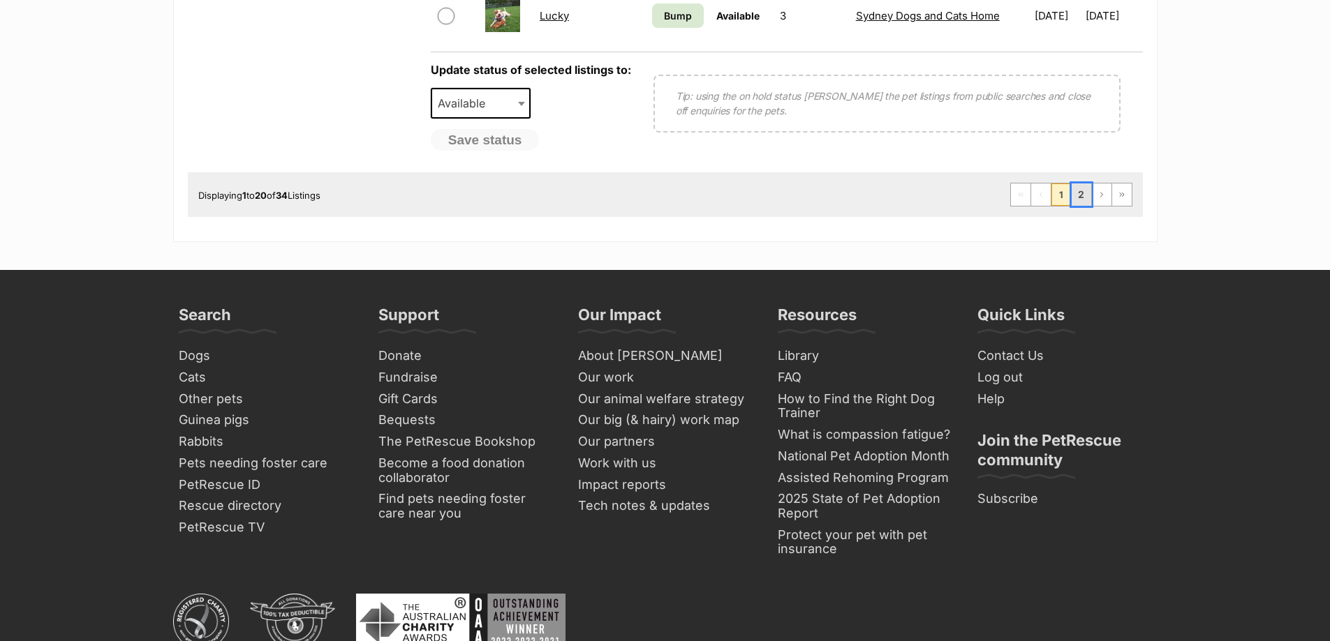
click at [1081, 194] on link "2" at bounding box center [1081, 195] width 20 height 22
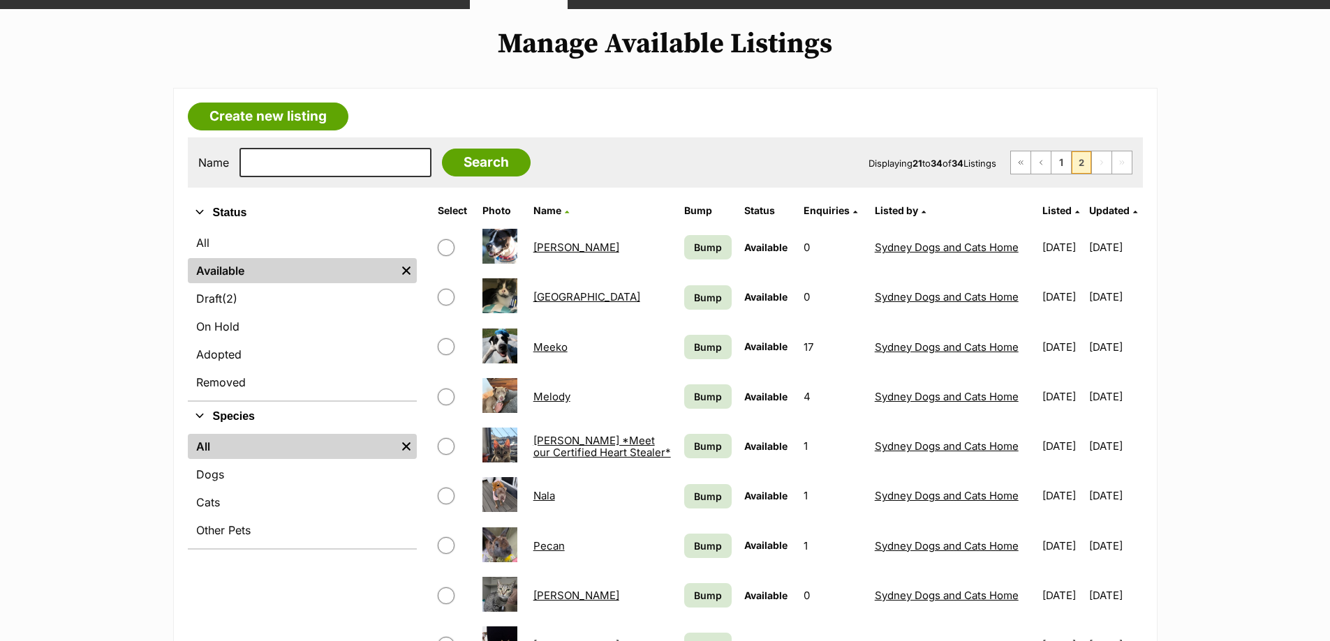
scroll to position [140, 0]
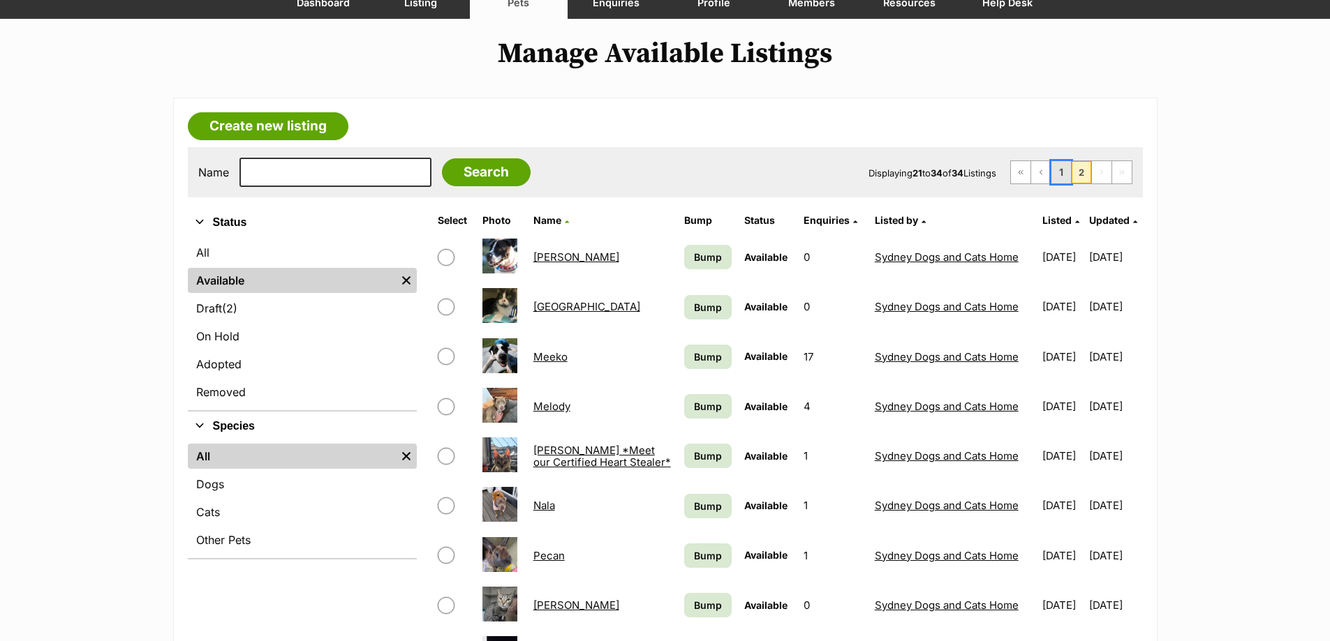
click at [1064, 177] on link "1" at bounding box center [1061, 172] width 20 height 22
click at [1061, 177] on link "1" at bounding box center [1061, 172] width 20 height 22
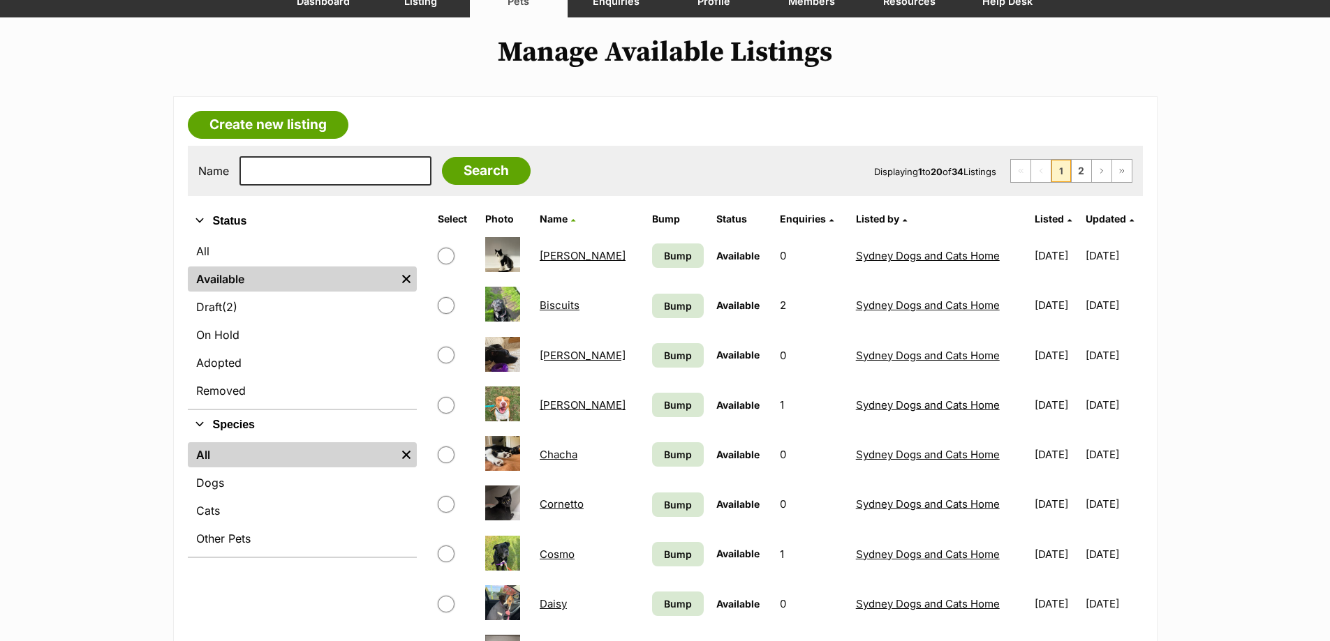
scroll to position [140, 0]
